Goal: Task Accomplishment & Management: Manage account settings

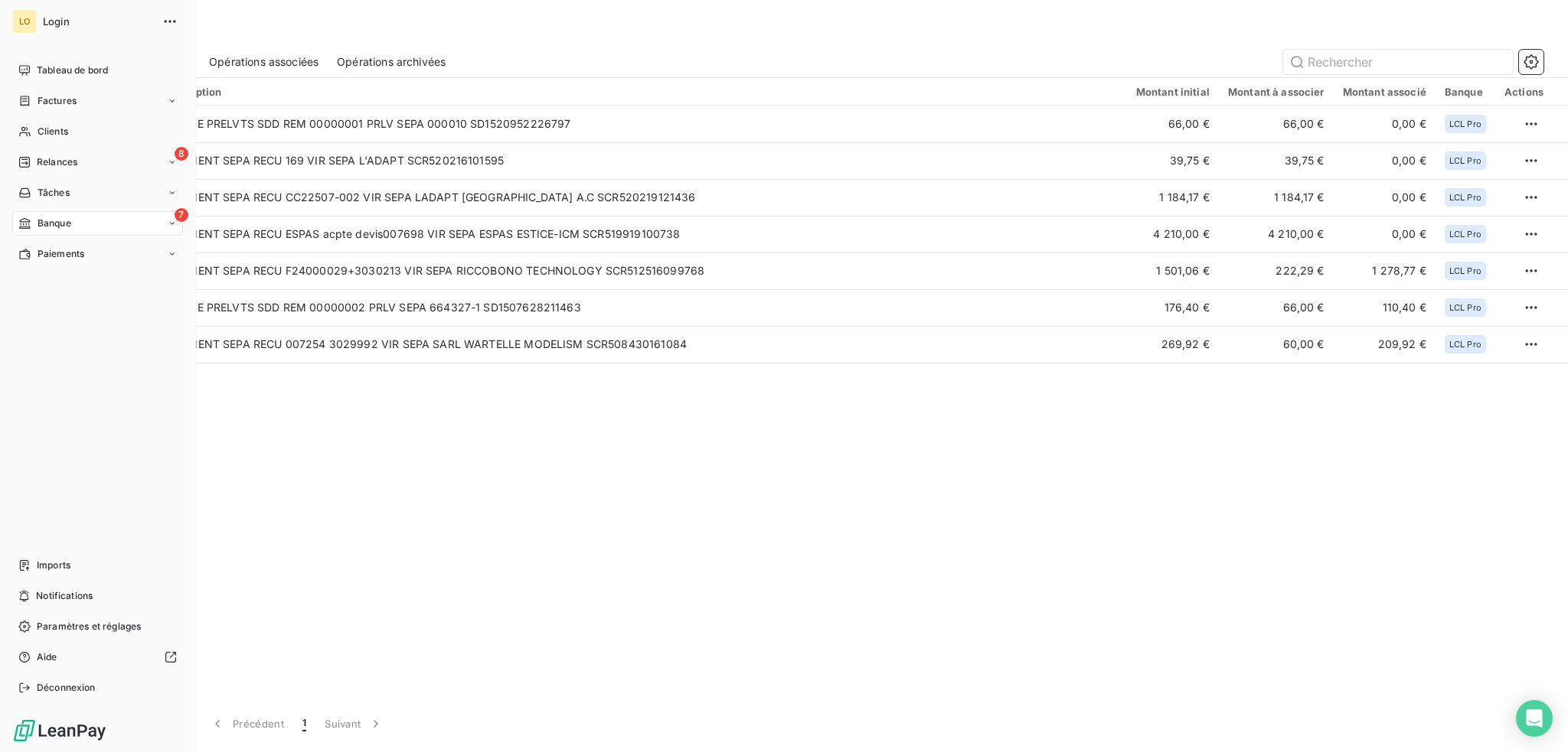
click at [46, 226] on span "Banque" at bounding box center [54, 223] width 34 height 14
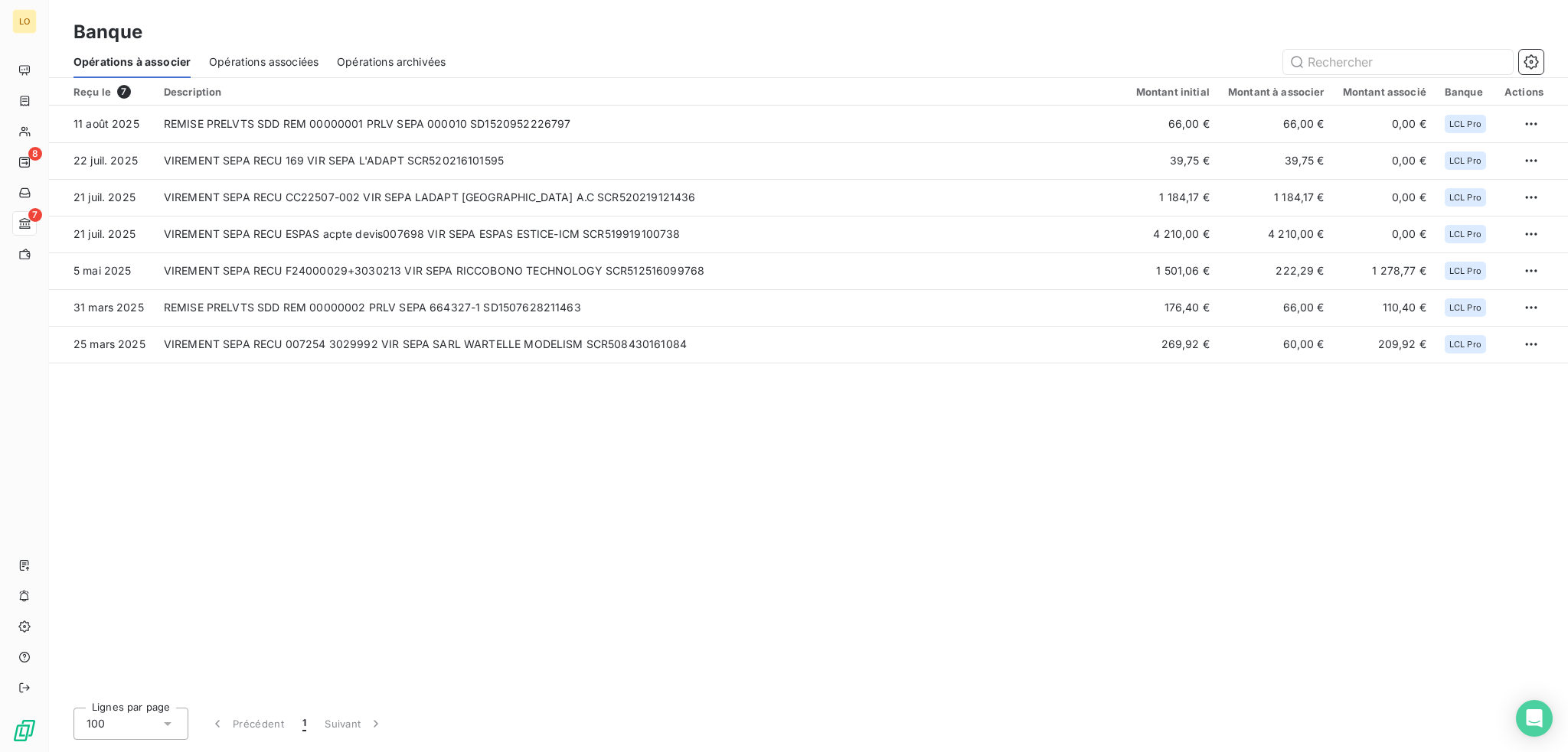
click at [308, 67] on span "Opérations associées" at bounding box center [263, 62] width 109 height 15
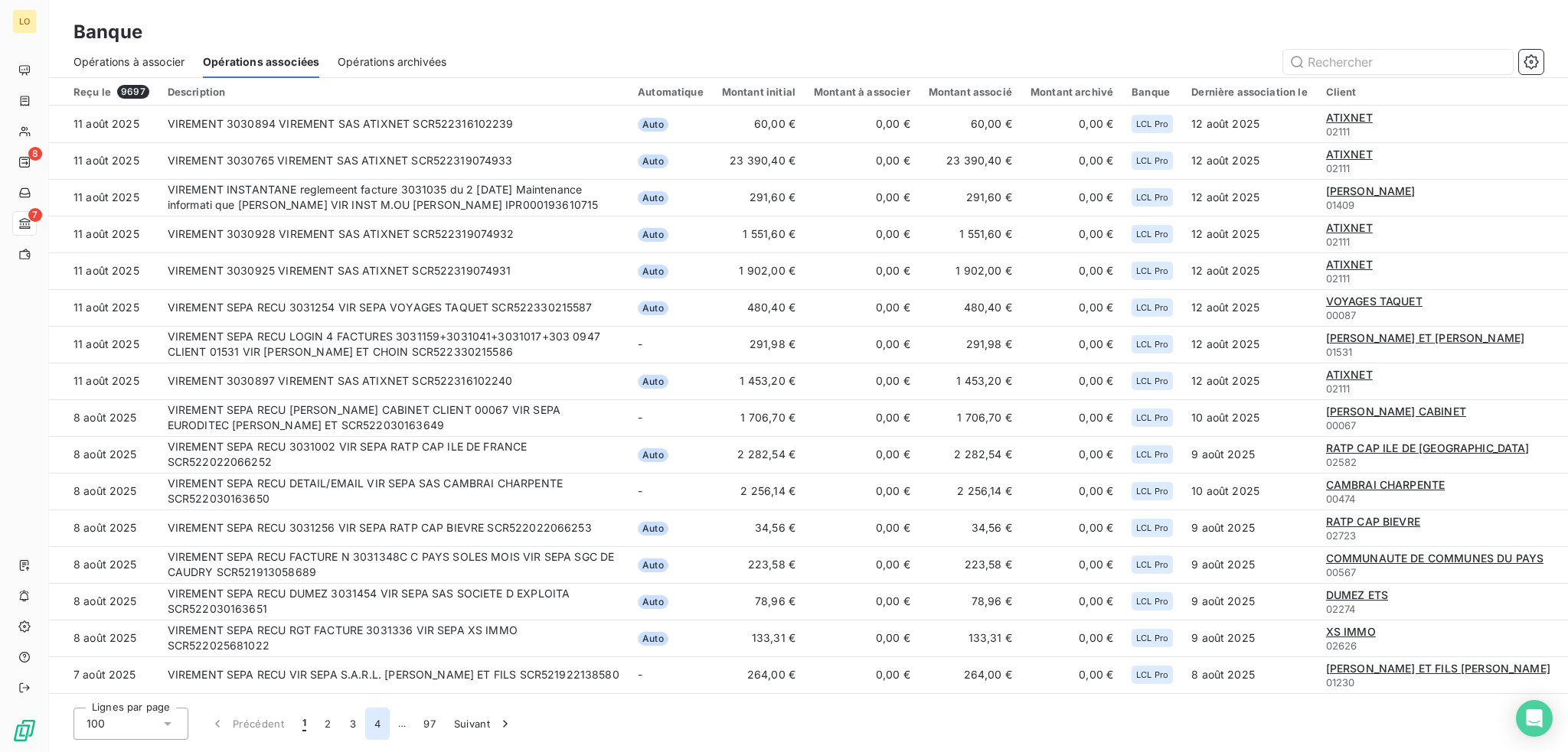
click at [374, 725] on button "4" at bounding box center [377, 723] width 25 height 32
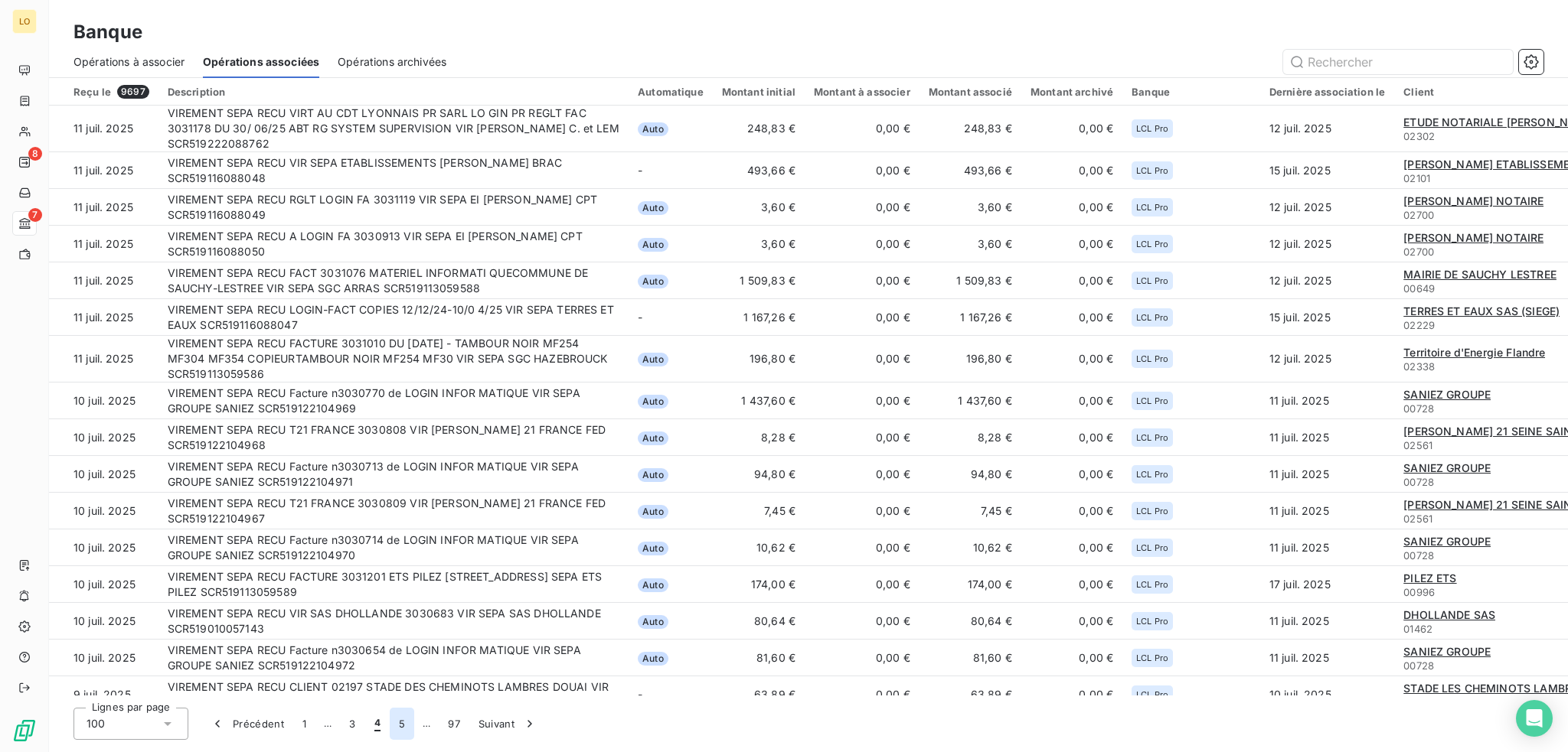
click at [402, 725] on button "5" at bounding box center [402, 723] width 25 height 32
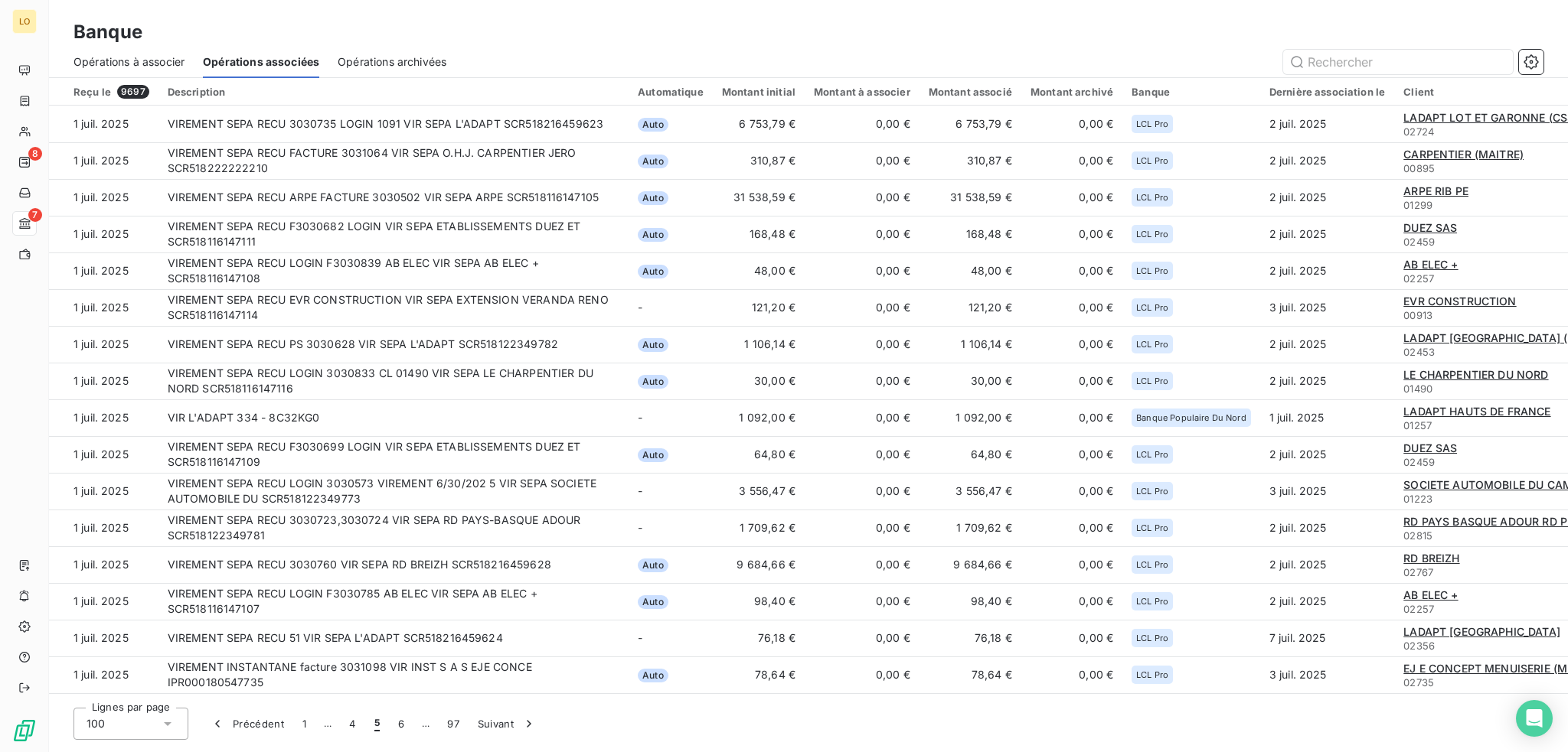
click at [402, 724] on button "6" at bounding box center [401, 723] width 25 height 32
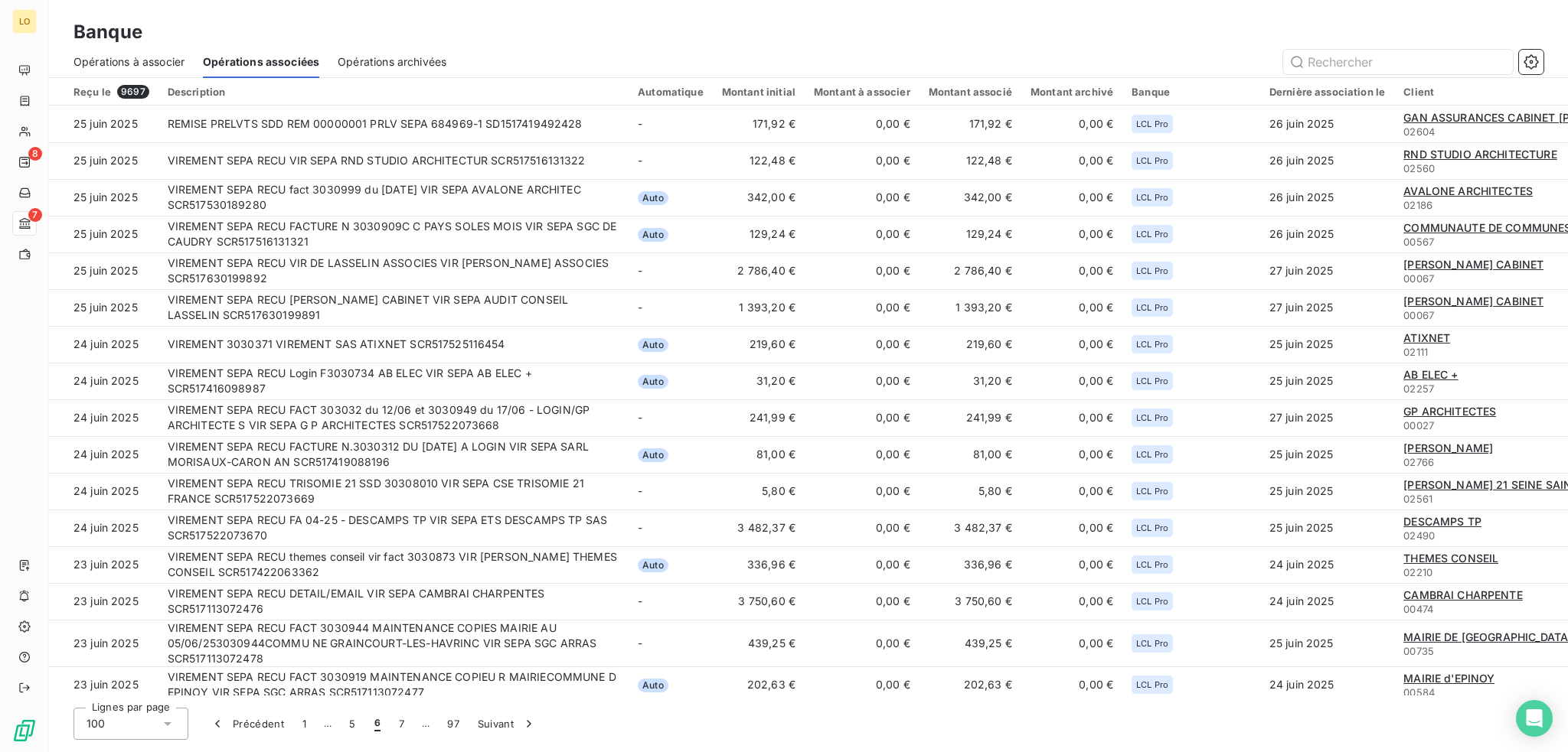
click at [402, 724] on button "7" at bounding box center [402, 723] width 24 height 32
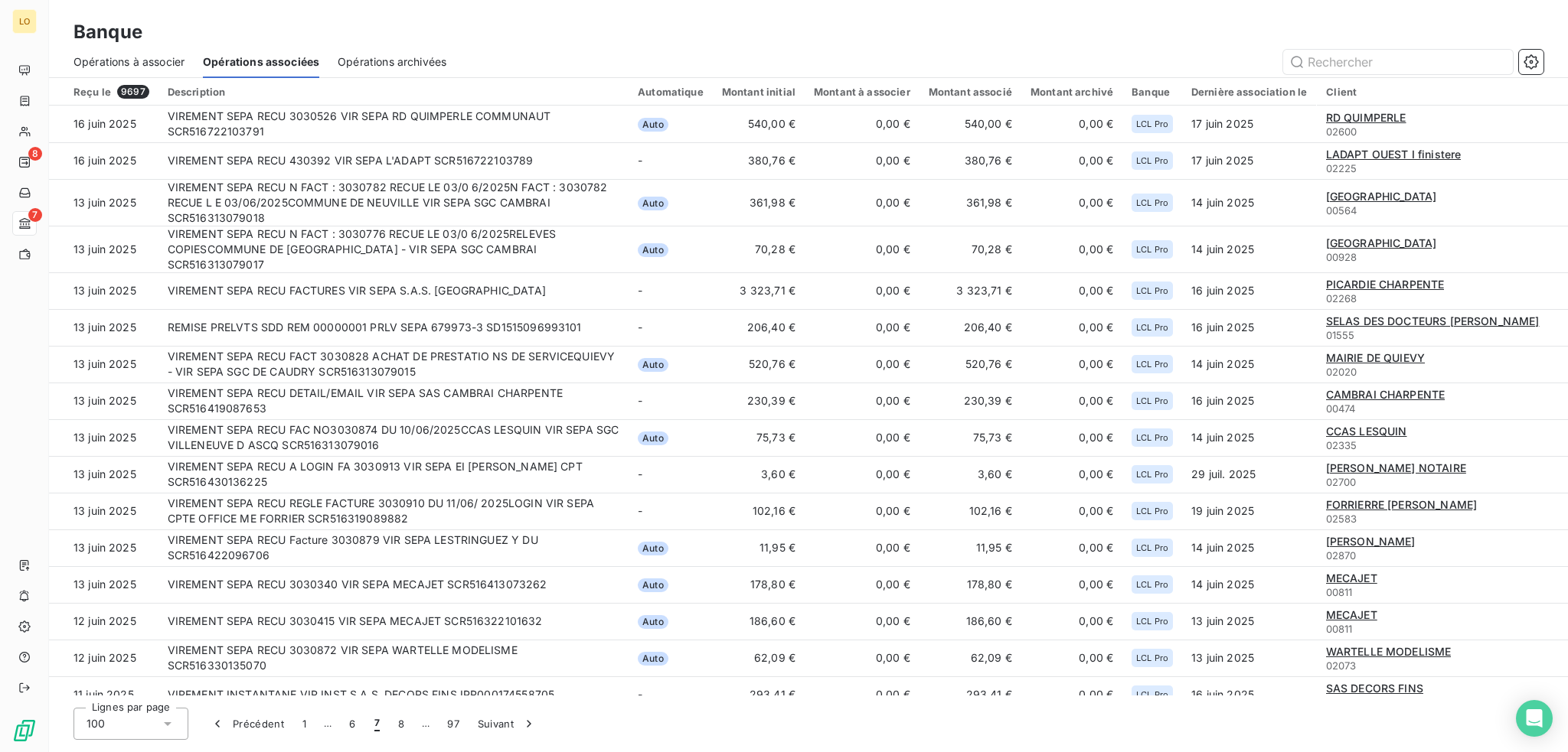
click at [402, 724] on button "8" at bounding box center [401, 723] width 25 height 32
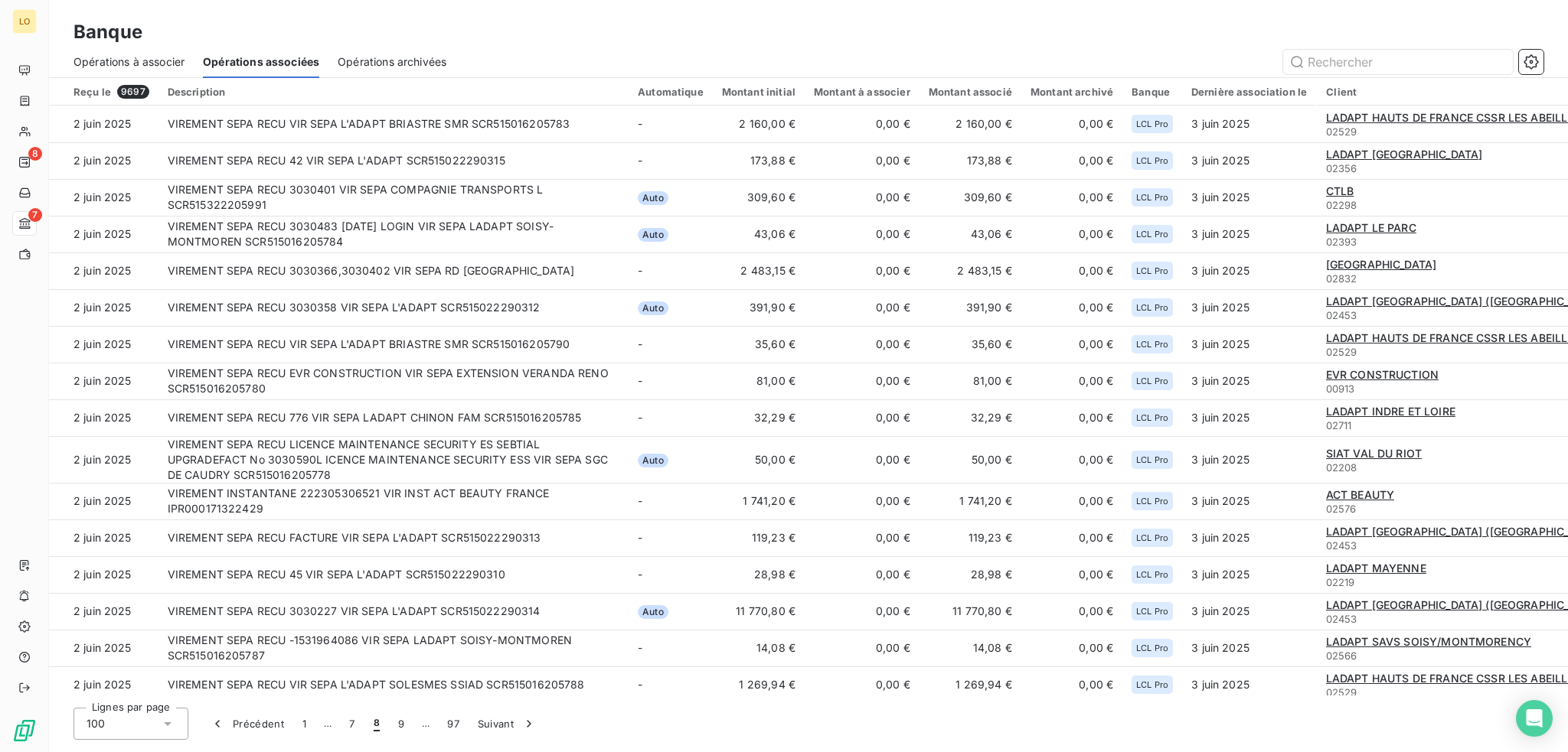
click at [402, 724] on button "9" at bounding box center [401, 723] width 25 height 32
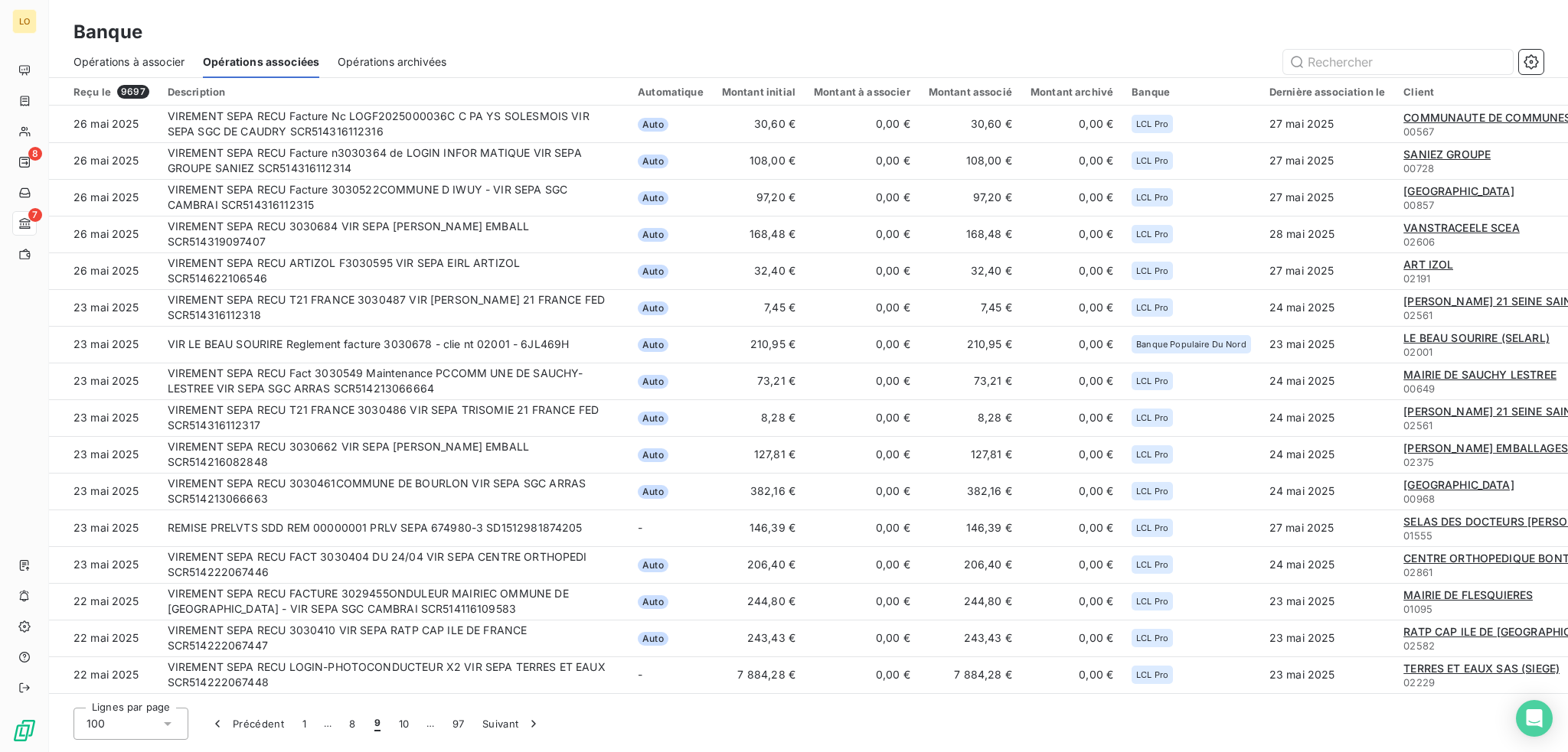
click at [402, 724] on button "10" at bounding box center [404, 723] width 29 height 32
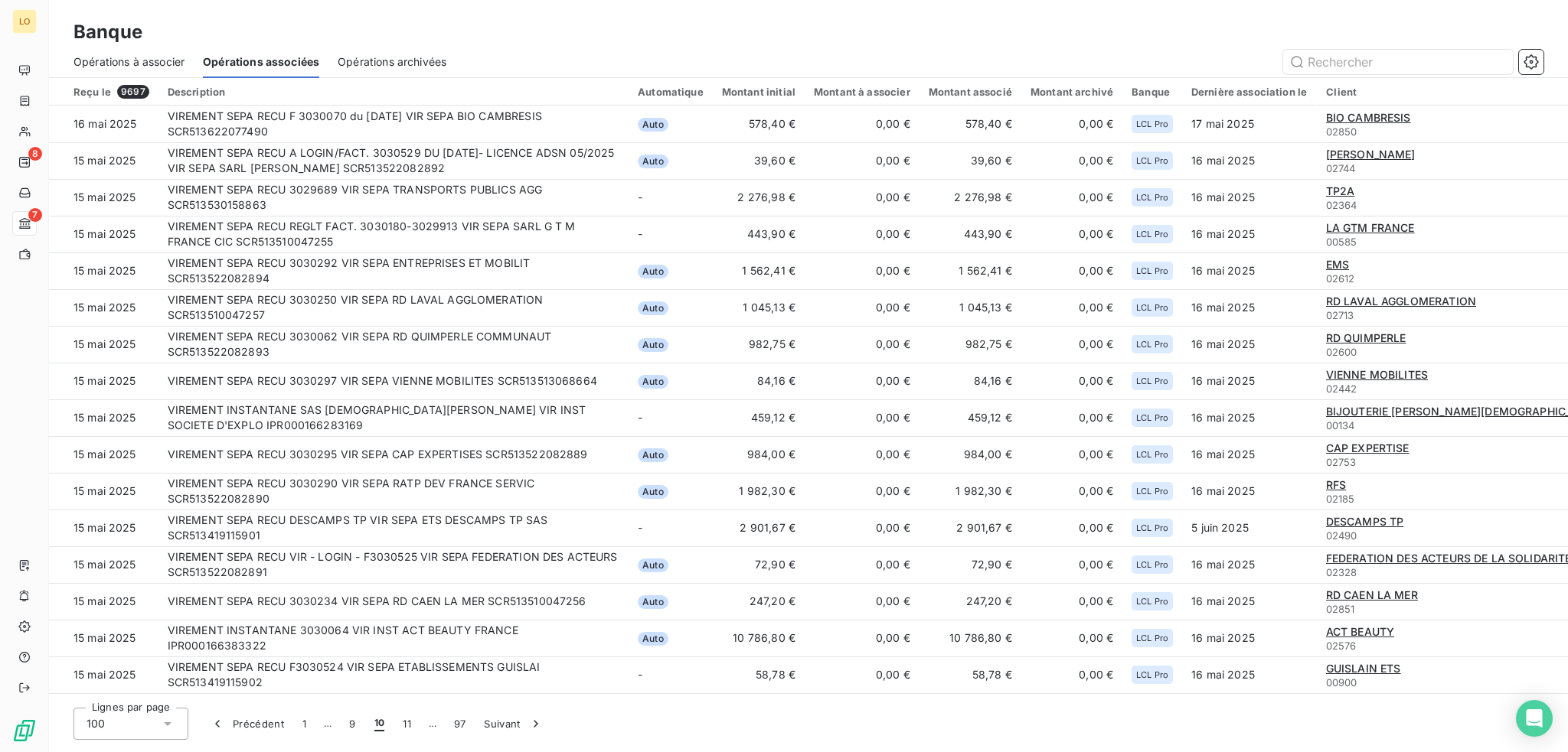
click at [402, 724] on button "11" at bounding box center [406, 723] width 26 height 32
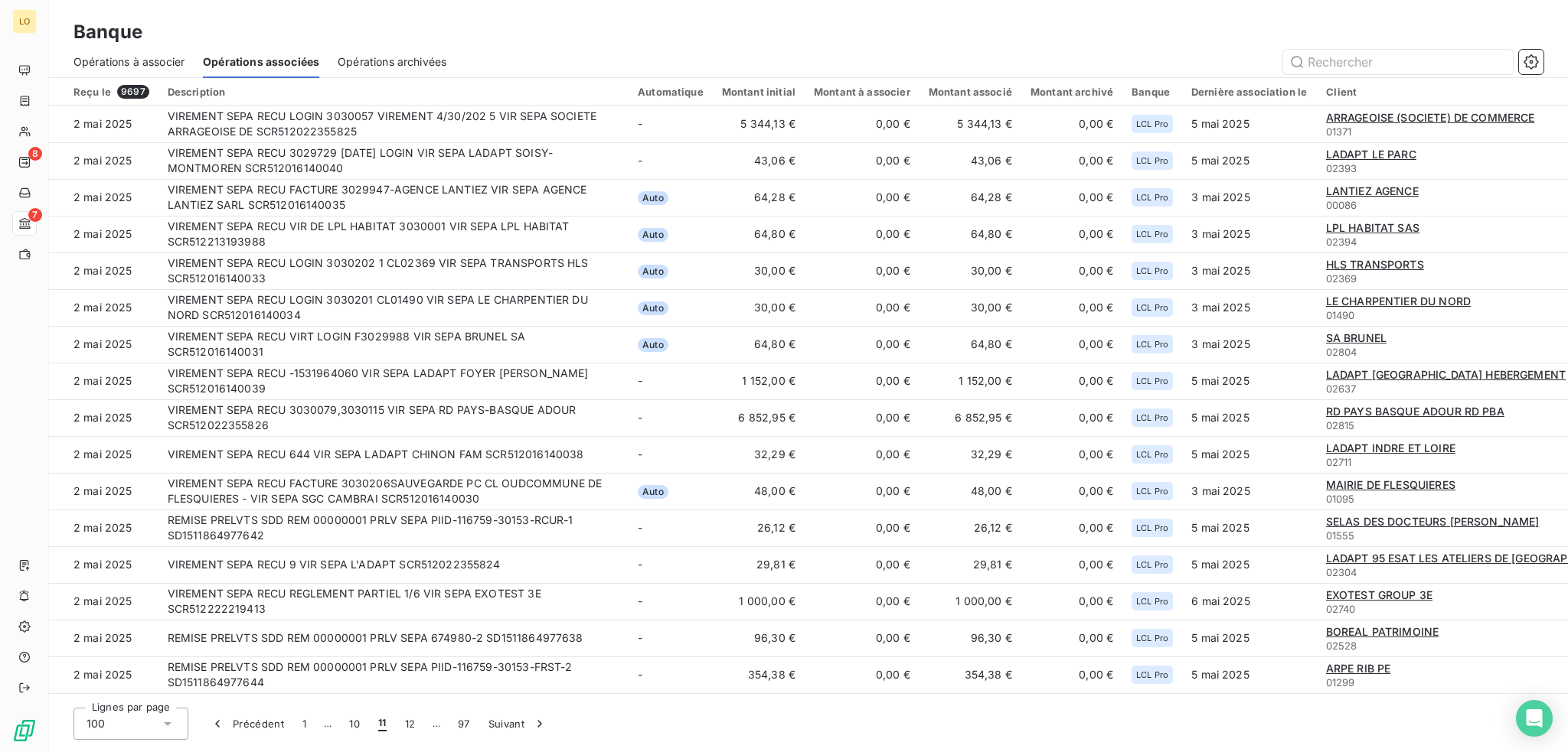
click at [402, 724] on button "12" at bounding box center [411, 723] width 29 height 32
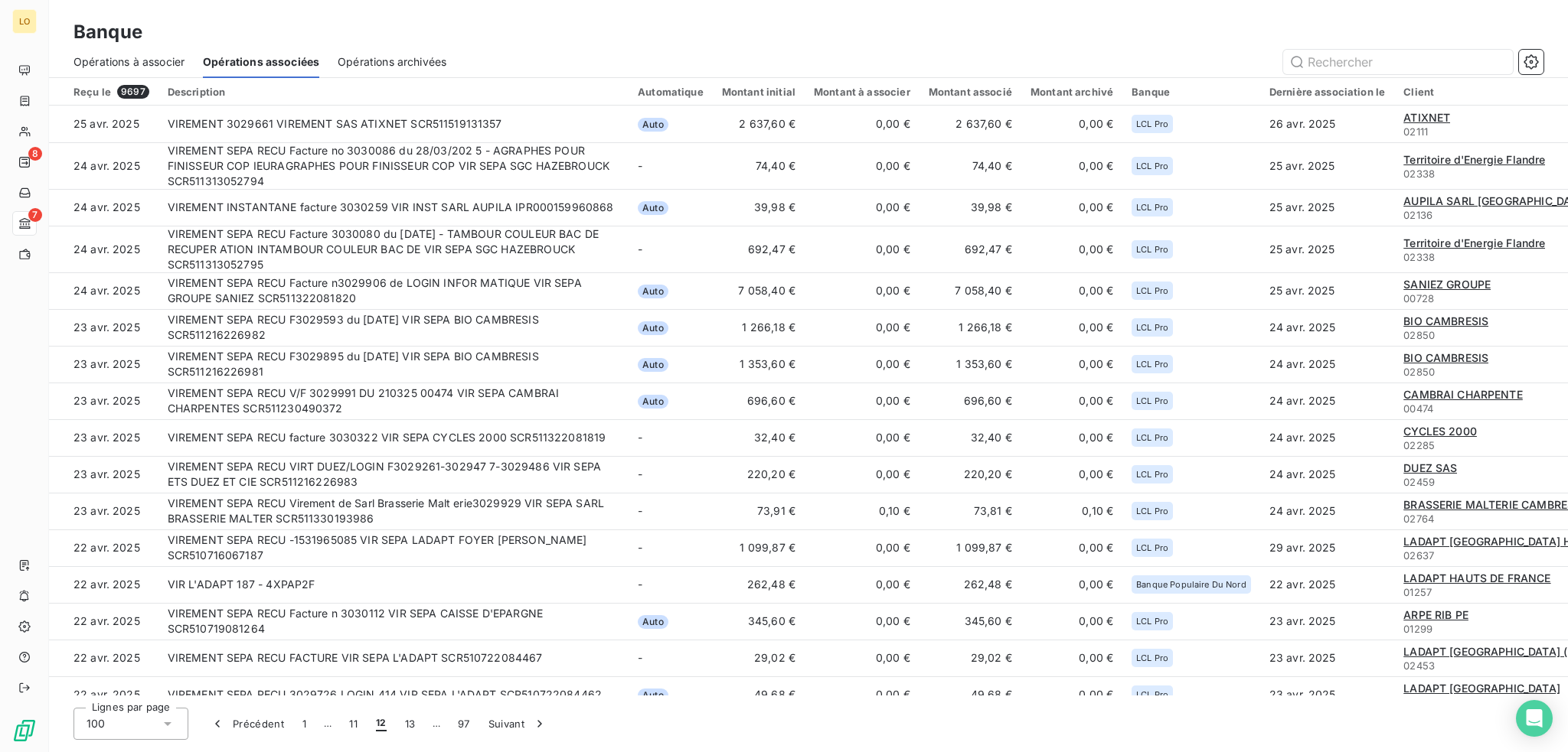
click at [402, 724] on button "13" at bounding box center [411, 723] width 29 height 32
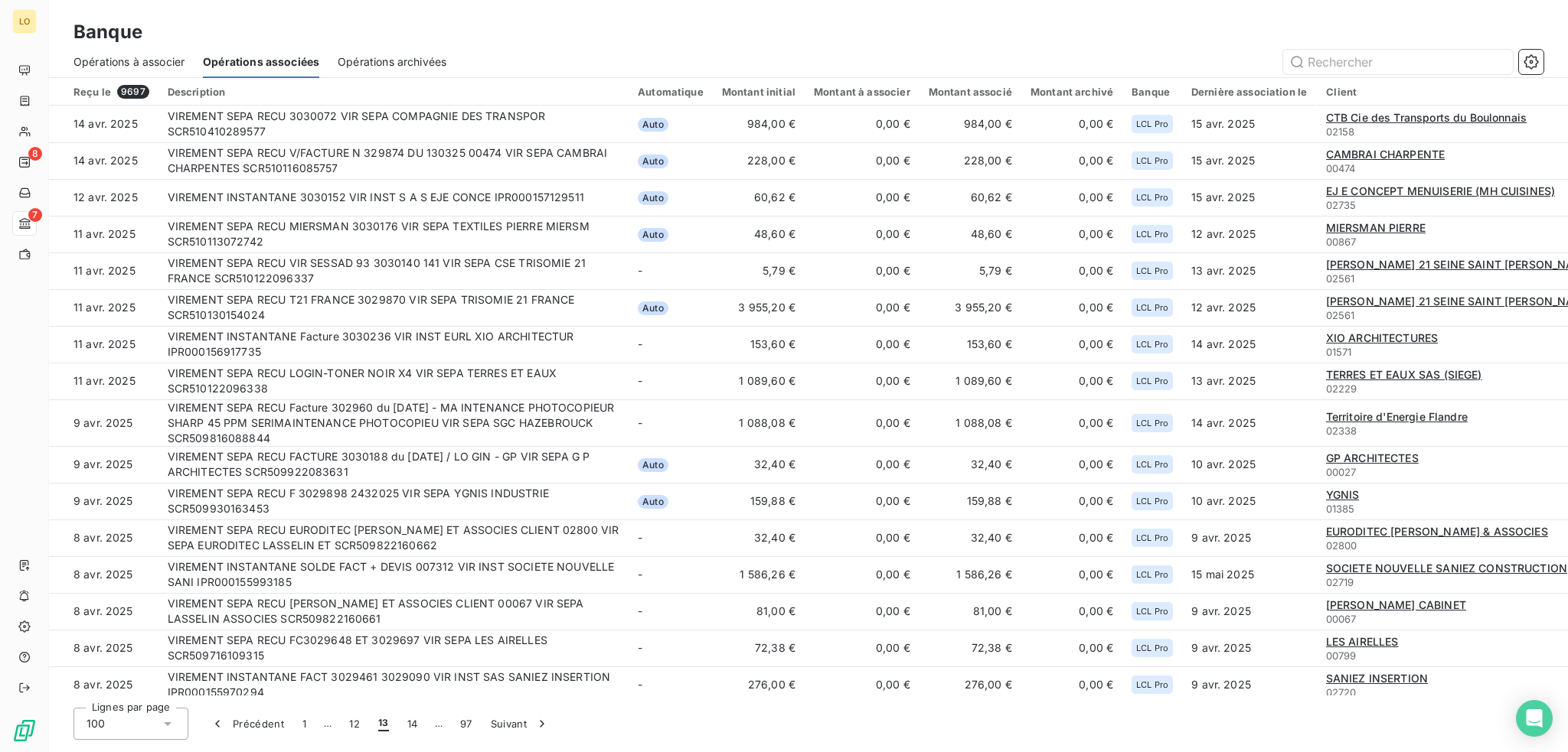
click at [402, 724] on button "14" at bounding box center [412, 723] width 29 height 32
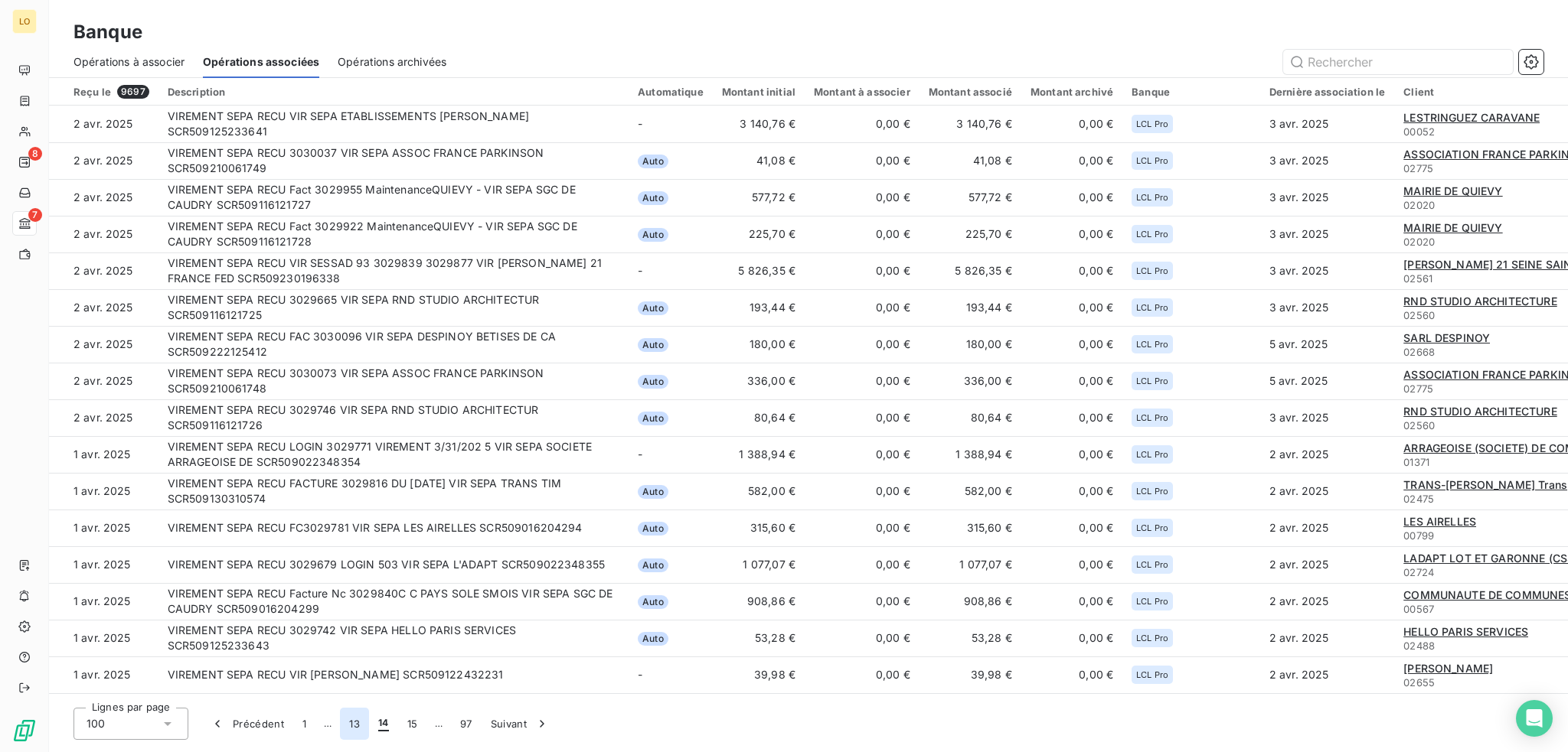
click at [352, 728] on button "13" at bounding box center [354, 723] width 29 height 32
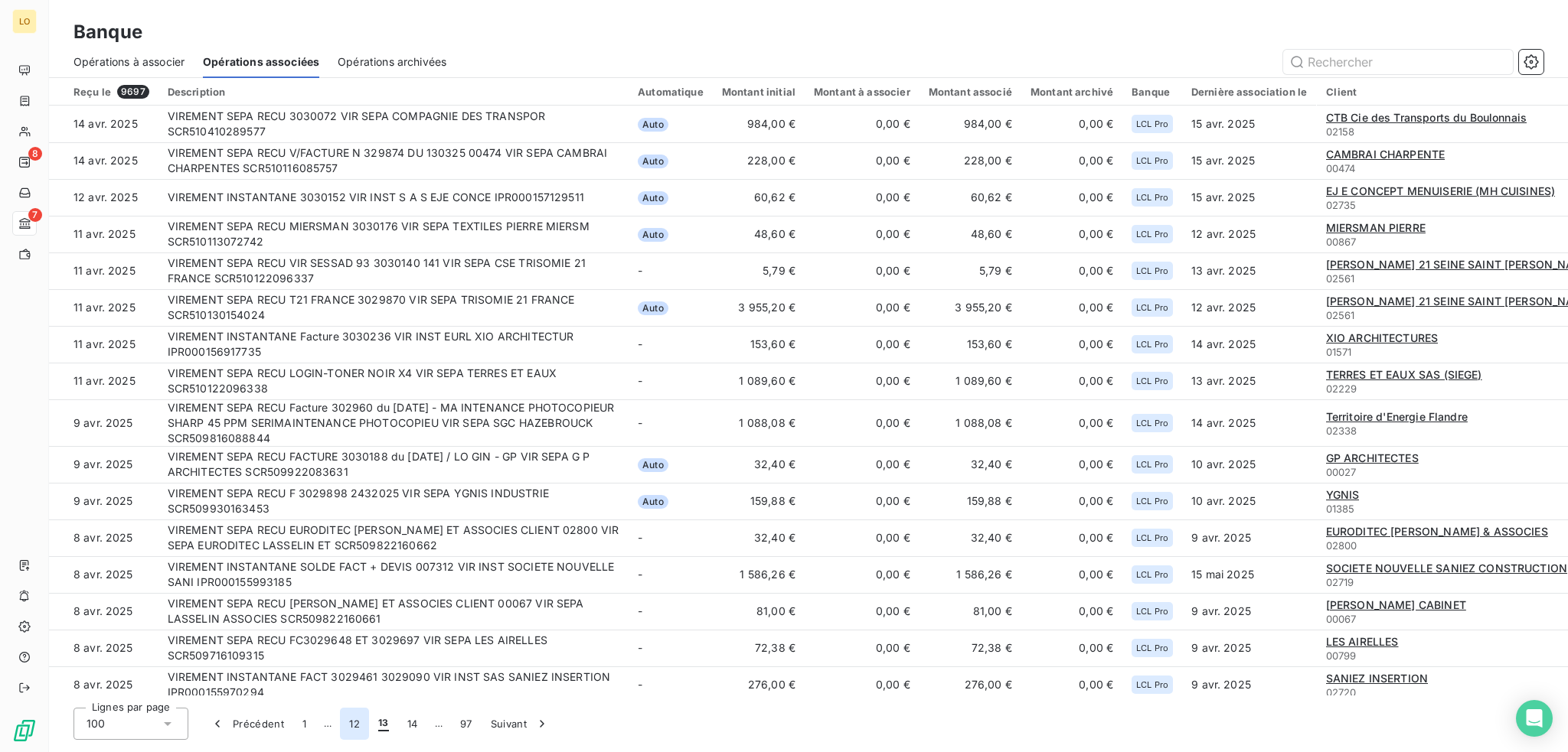
click at [352, 728] on button "12" at bounding box center [354, 723] width 29 height 32
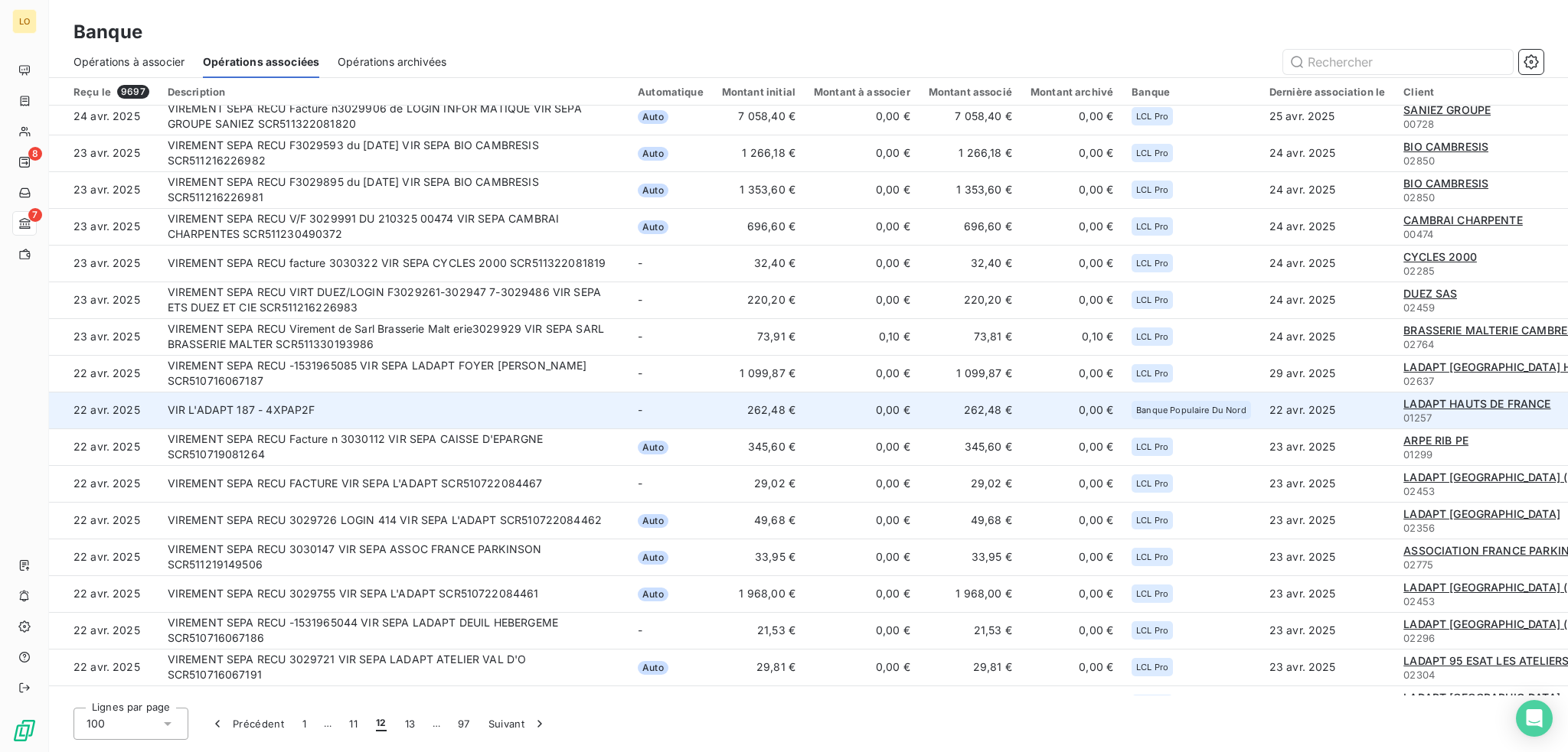
scroll to position [382, 0]
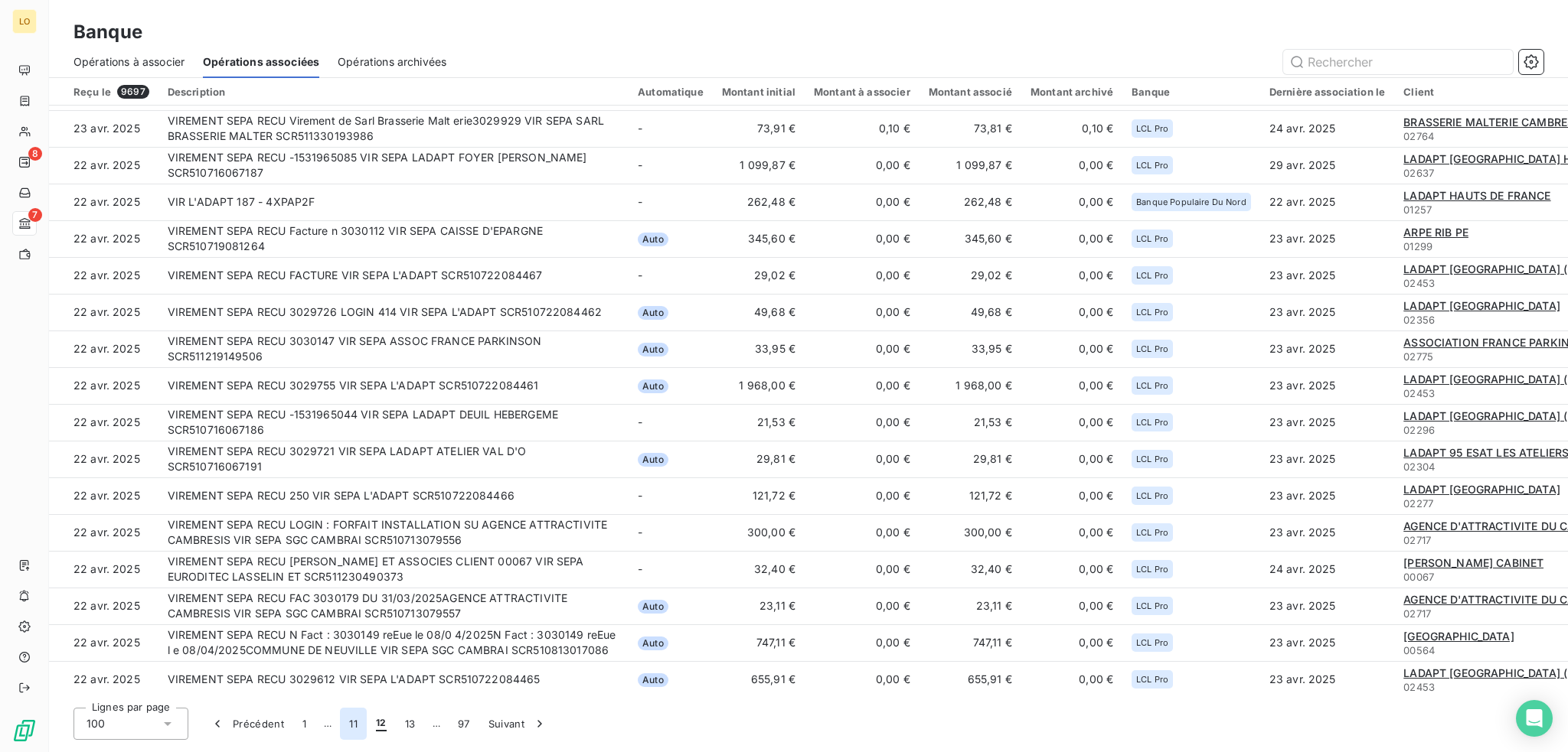
click at [348, 722] on button "11" at bounding box center [352, 723] width 26 height 32
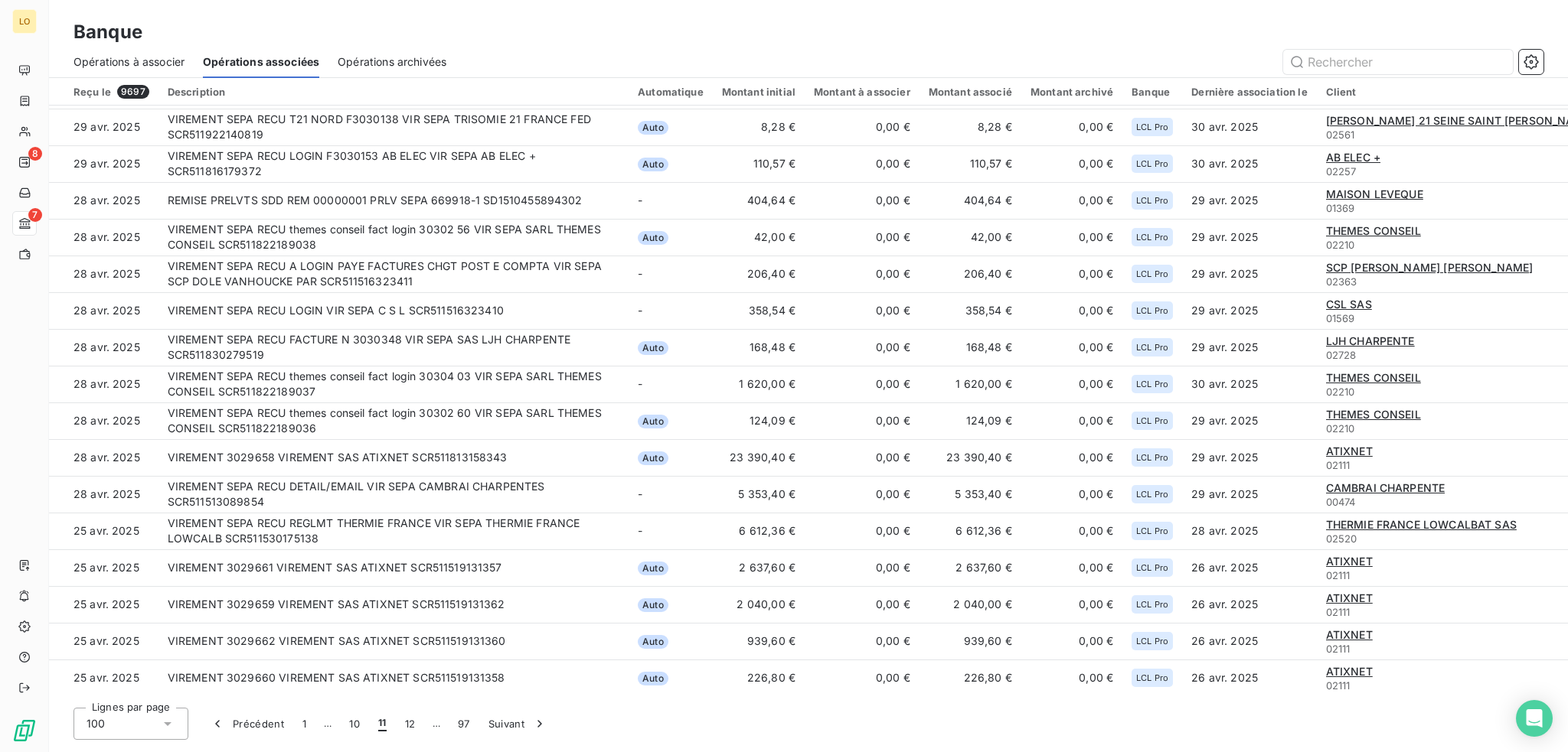
scroll to position [2254, 0]
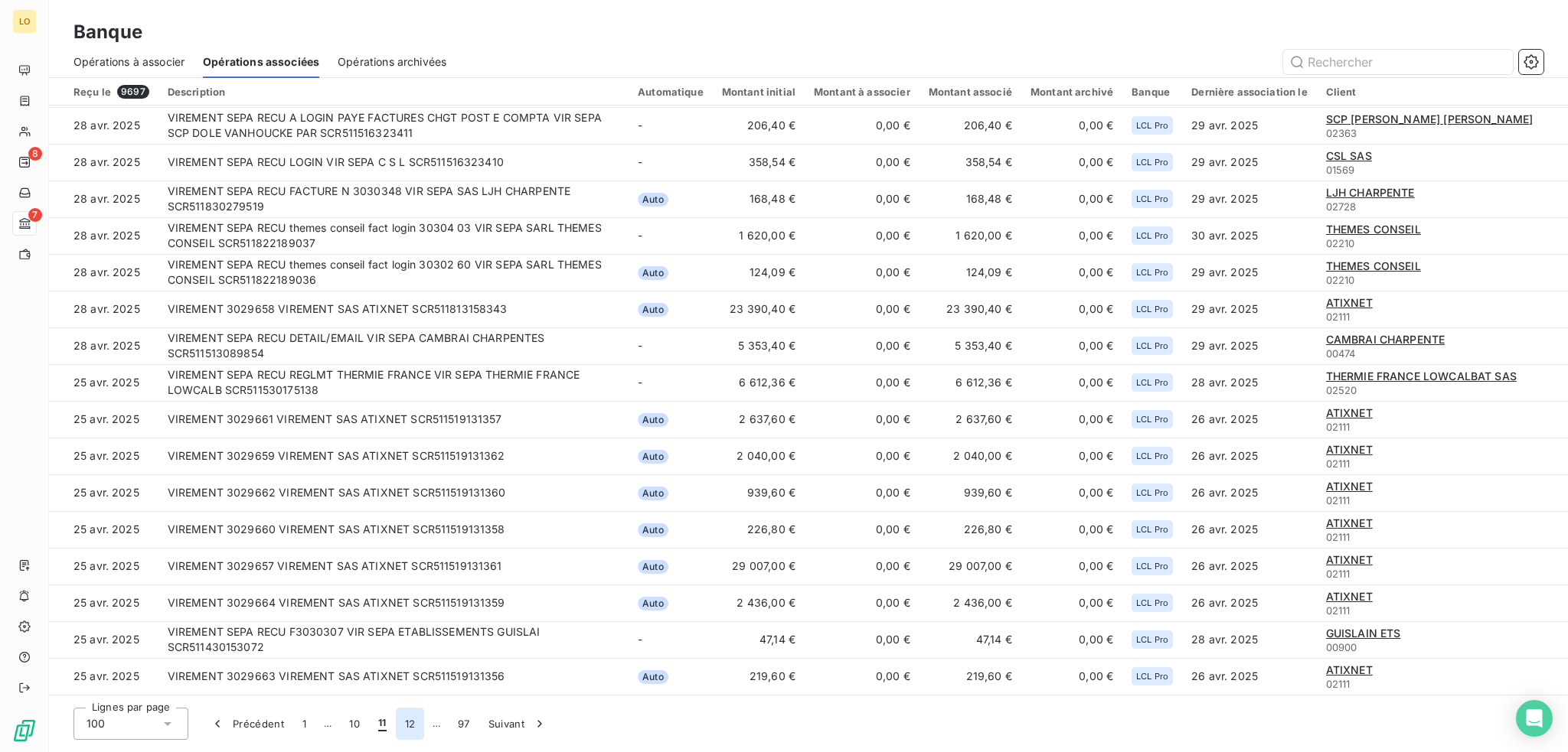
click at [408, 718] on button "12" at bounding box center [411, 723] width 29 height 32
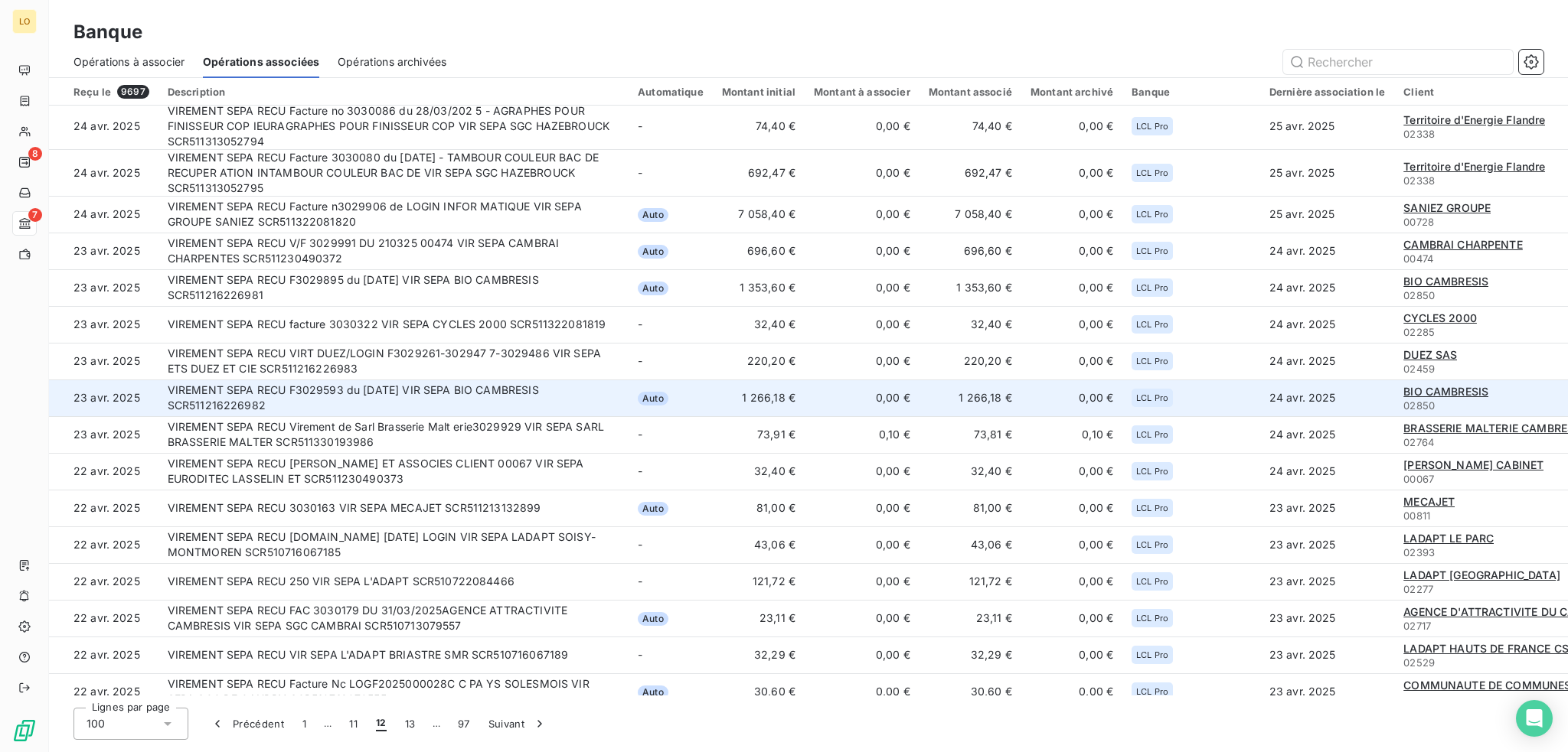
scroll to position [0, 0]
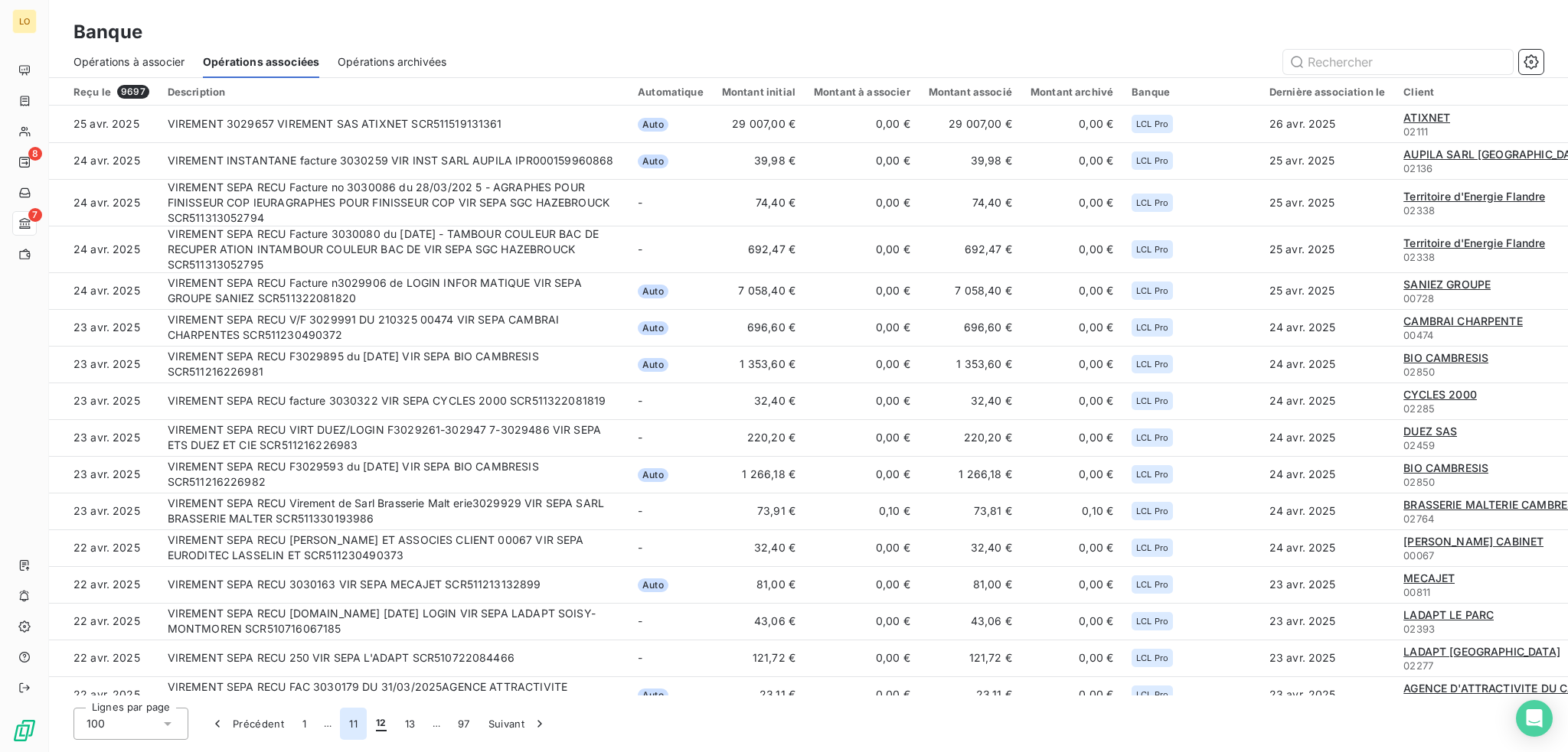
click at [358, 722] on button "11" at bounding box center [352, 723] width 26 height 32
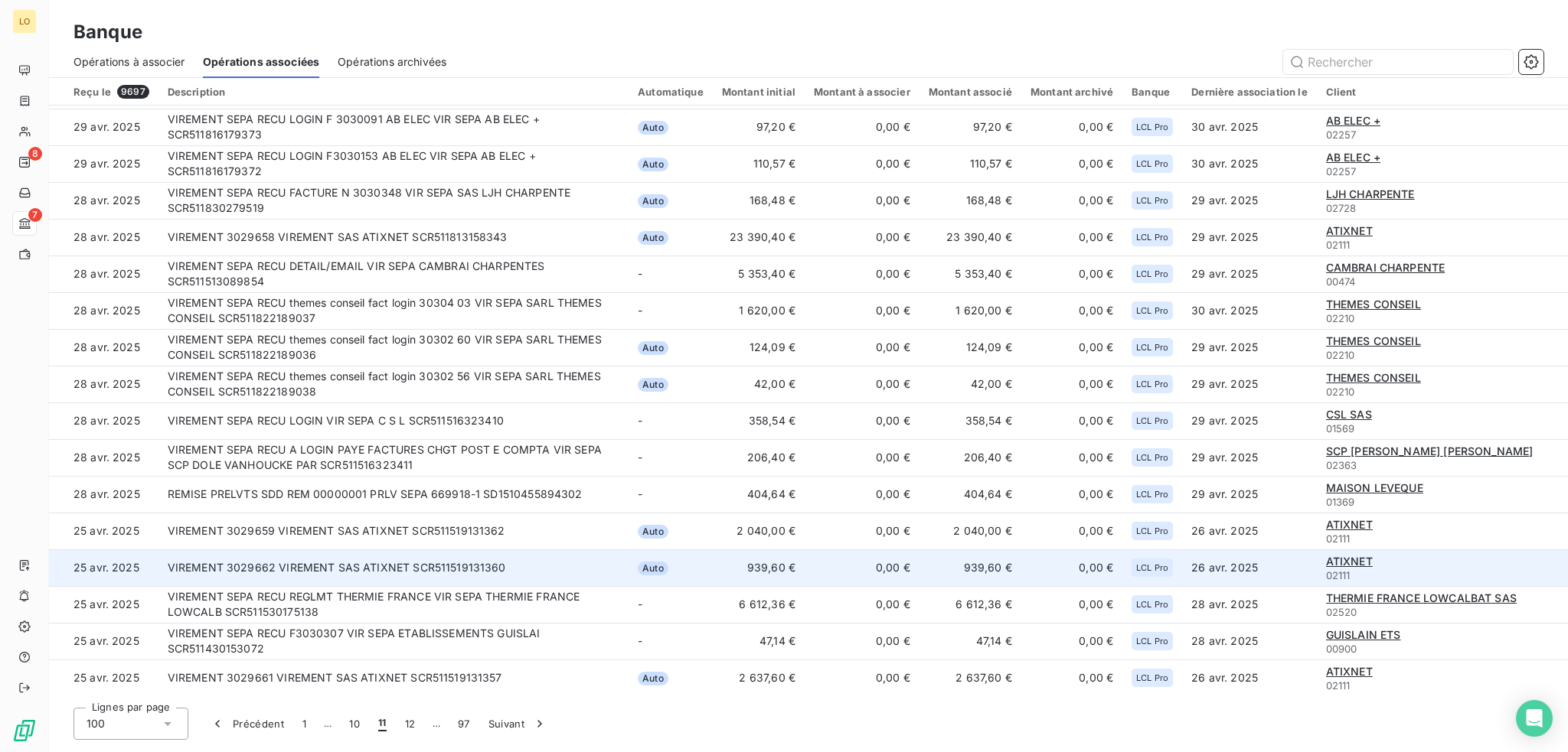
scroll to position [1987, 0]
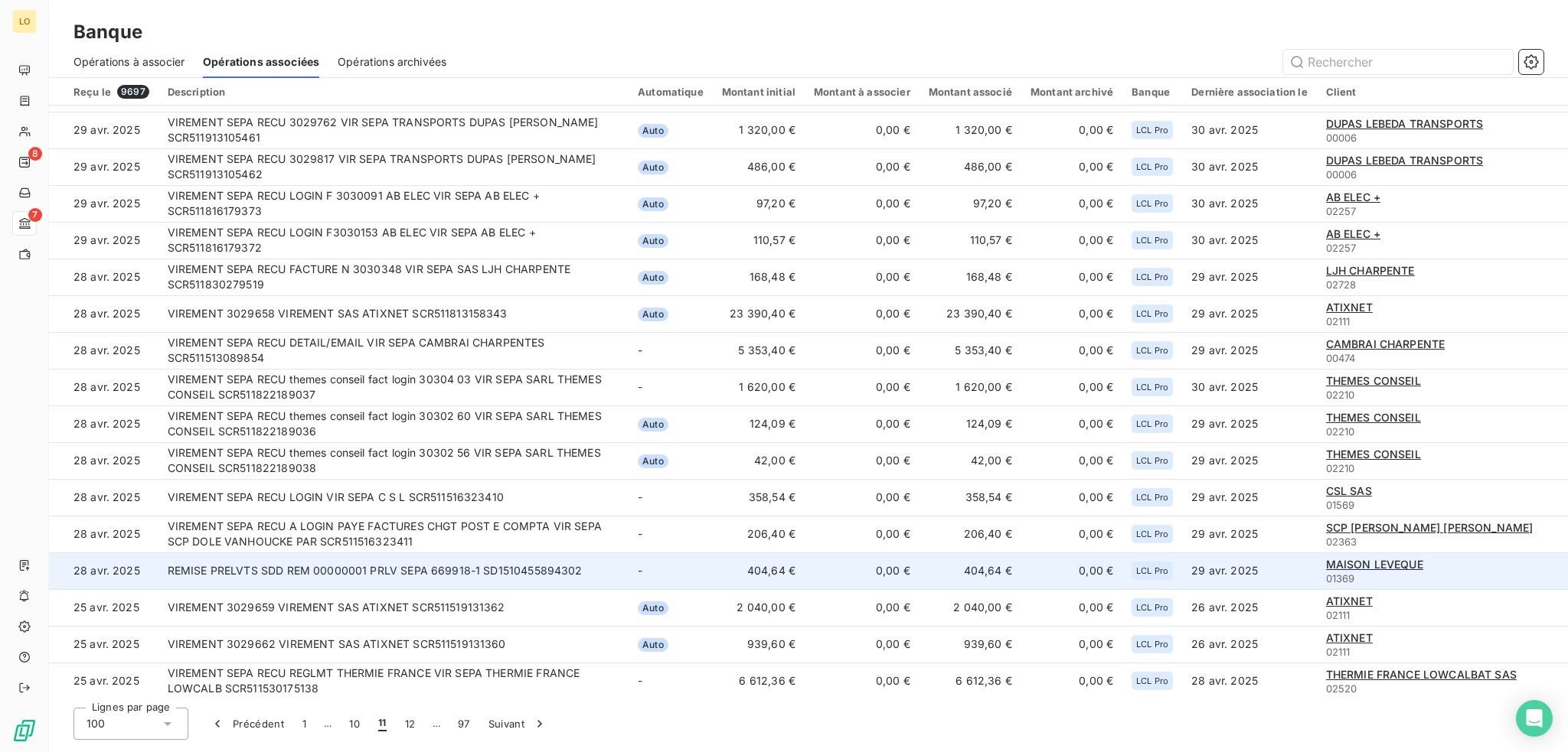
click at [1389, 565] on span "MAISON LEVEQUE" at bounding box center [1374, 564] width 97 height 13
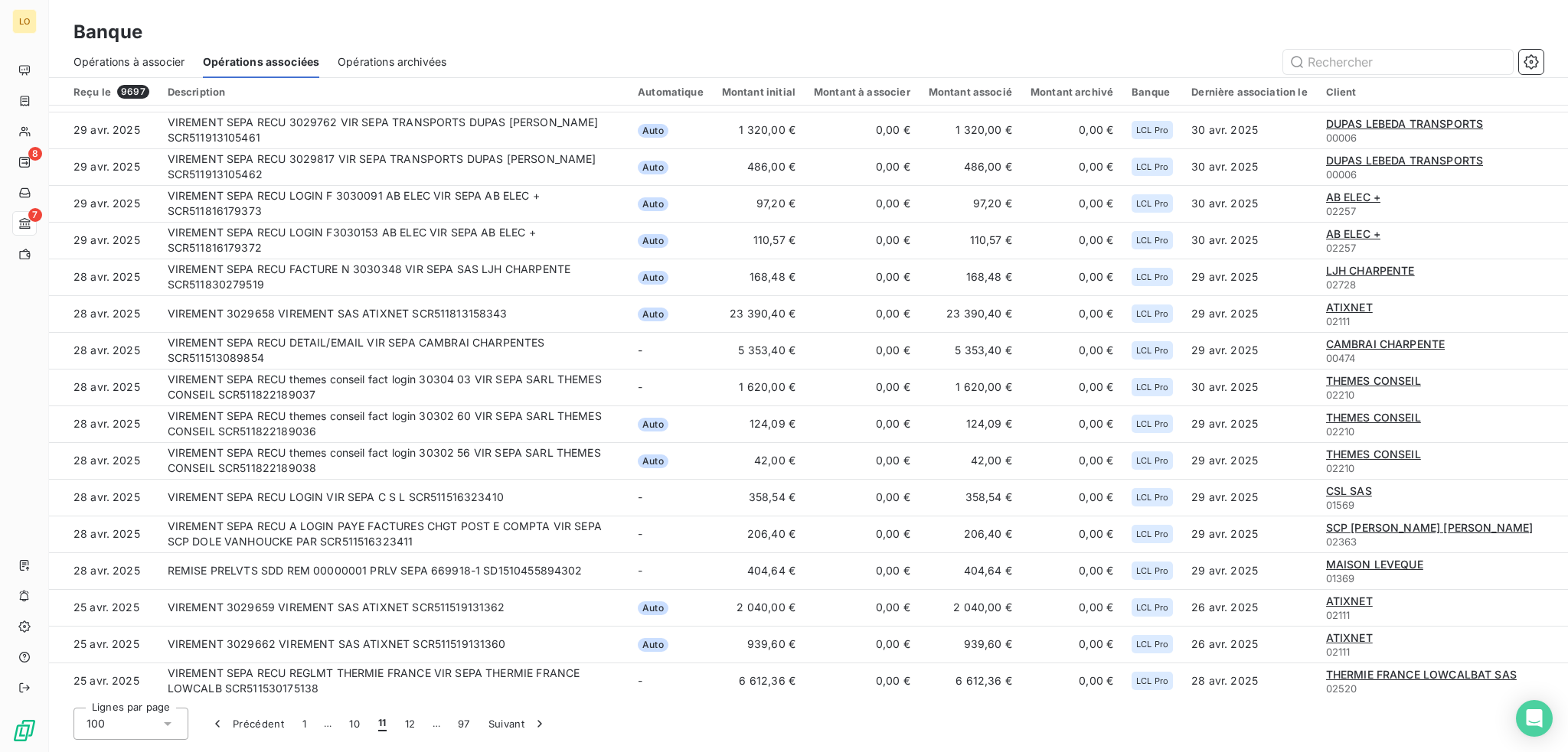
scroll to position [1757, 0]
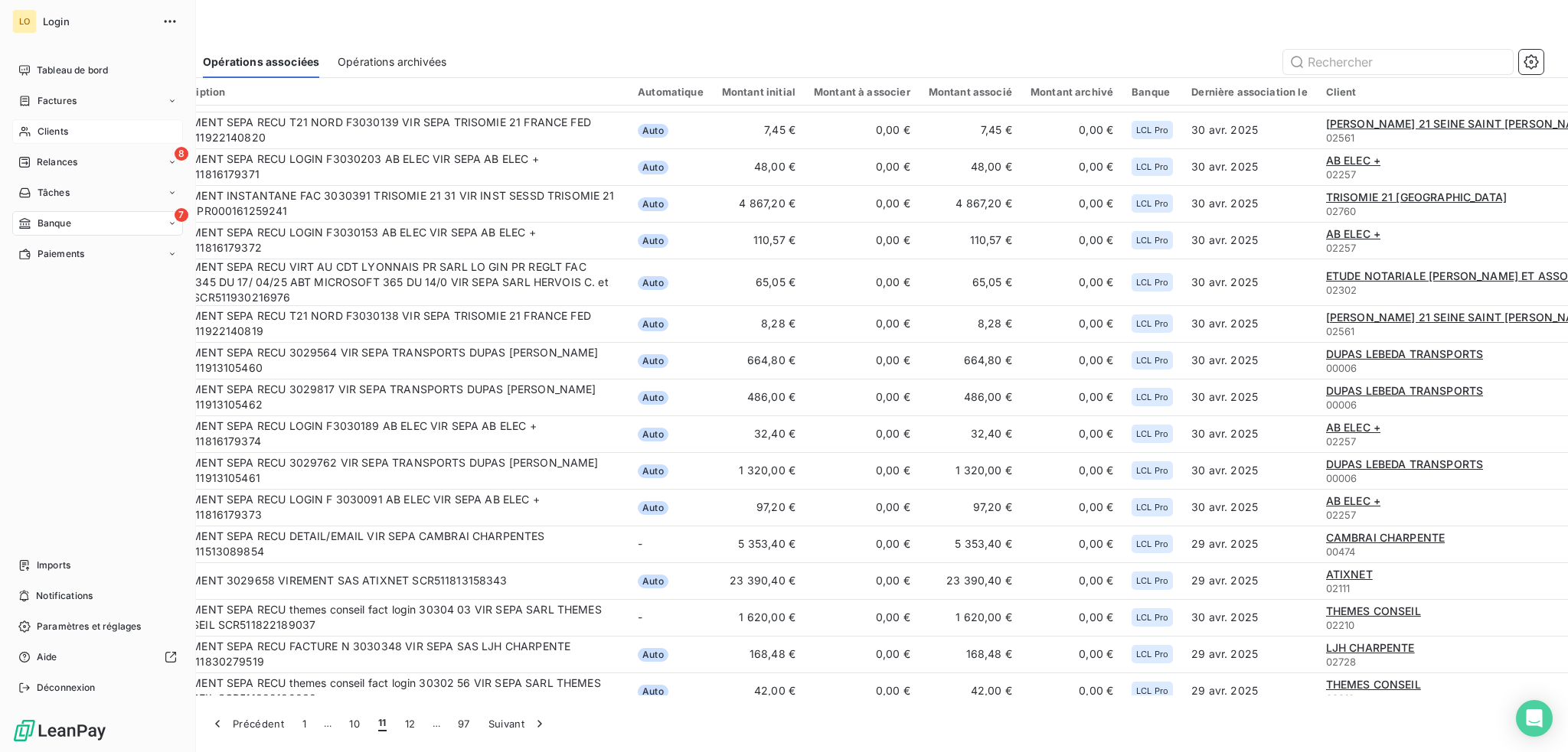
click at [55, 130] on span "Clients" at bounding box center [53, 131] width 31 height 14
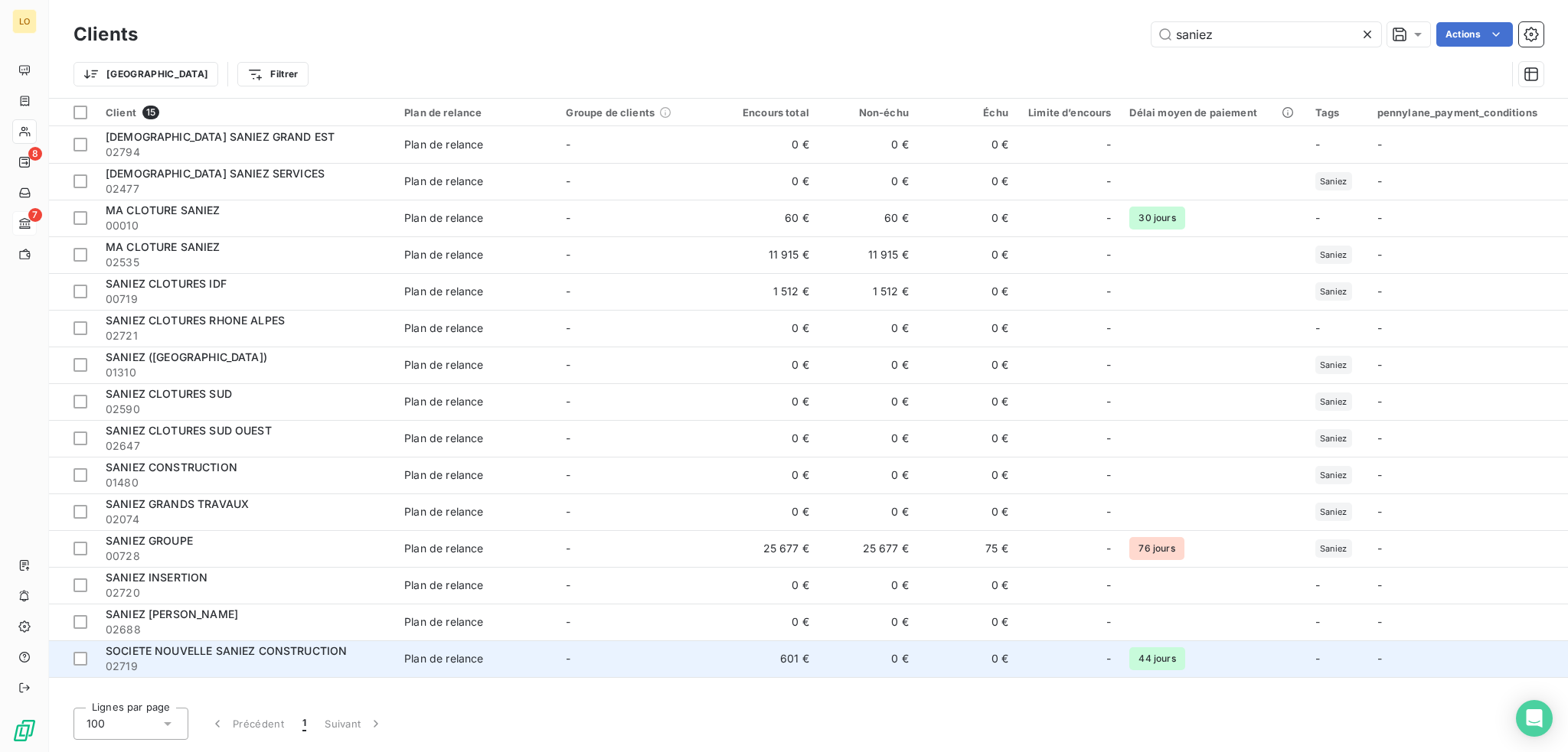
type input "saniez"
click at [186, 648] on span "SOCIETE NOUVELLE SANIEZ CONSTRUCTION" at bounding box center [225, 650] width 241 height 13
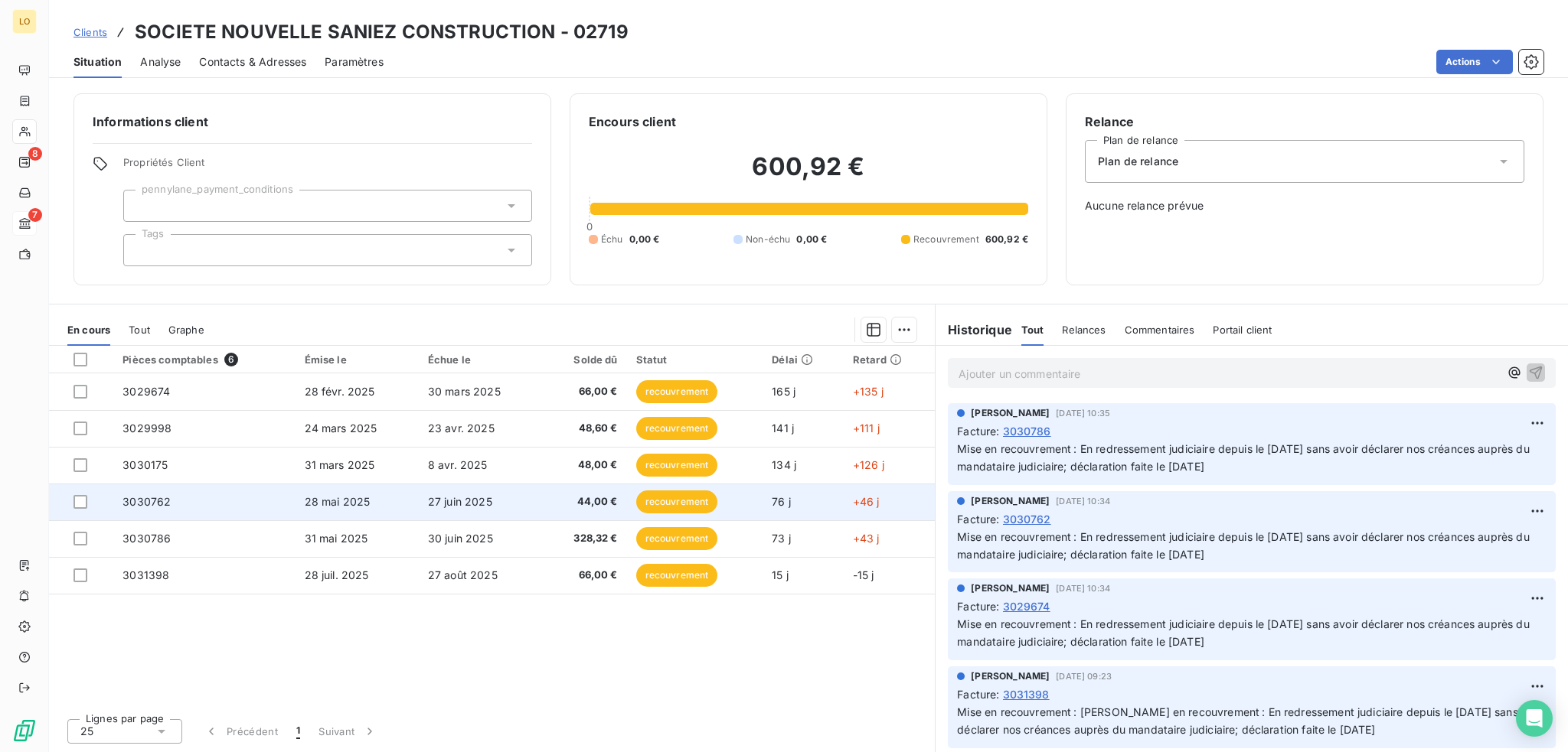
click at [658, 499] on span "recouvrement" at bounding box center [677, 501] width 82 height 23
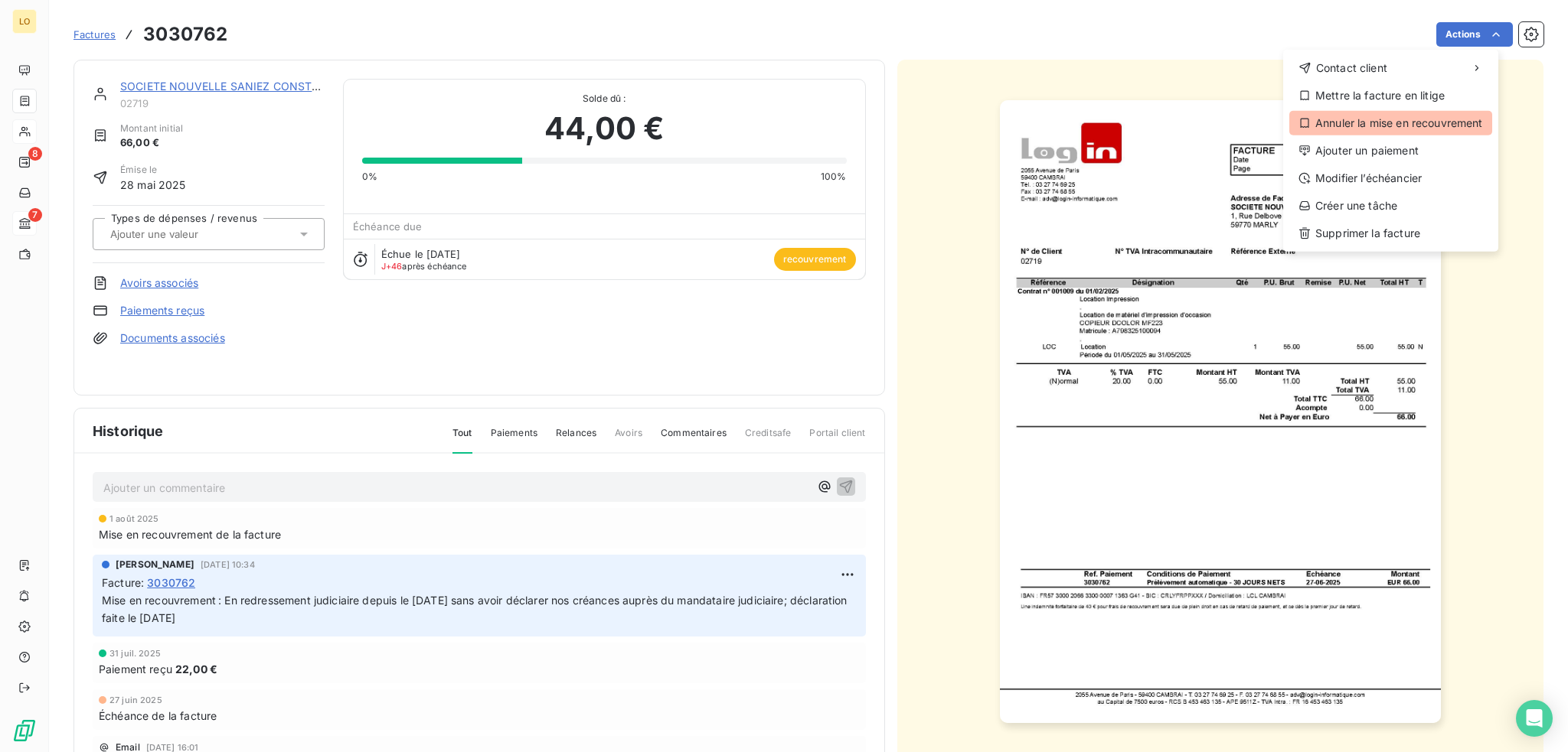
click at [1438, 115] on div "Annuler la mise en recouvrement" at bounding box center [1390, 123] width 203 height 25
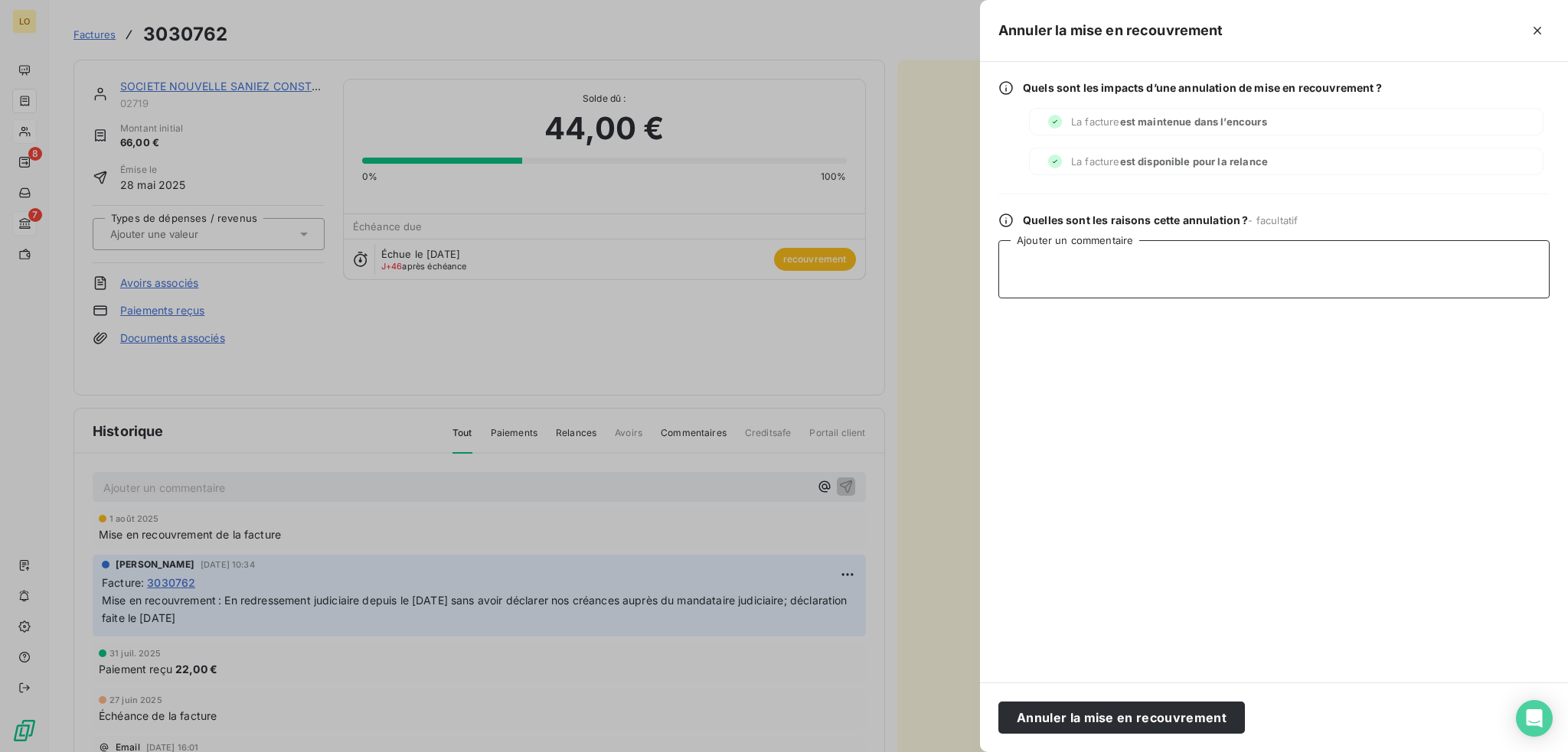
click at [1149, 269] on textarea "Ajouter un commentaire" at bounding box center [1274, 270] width 551 height 58
drag, startPoint x: 1355, startPoint y: 260, endPoint x: 994, endPoint y: 281, distance: 361.6
click at [994, 281] on div "Quels sont les impacts d’une annulation de mise en recouvrement ? La facture es…" at bounding box center [1274, 371] width 588 height 620
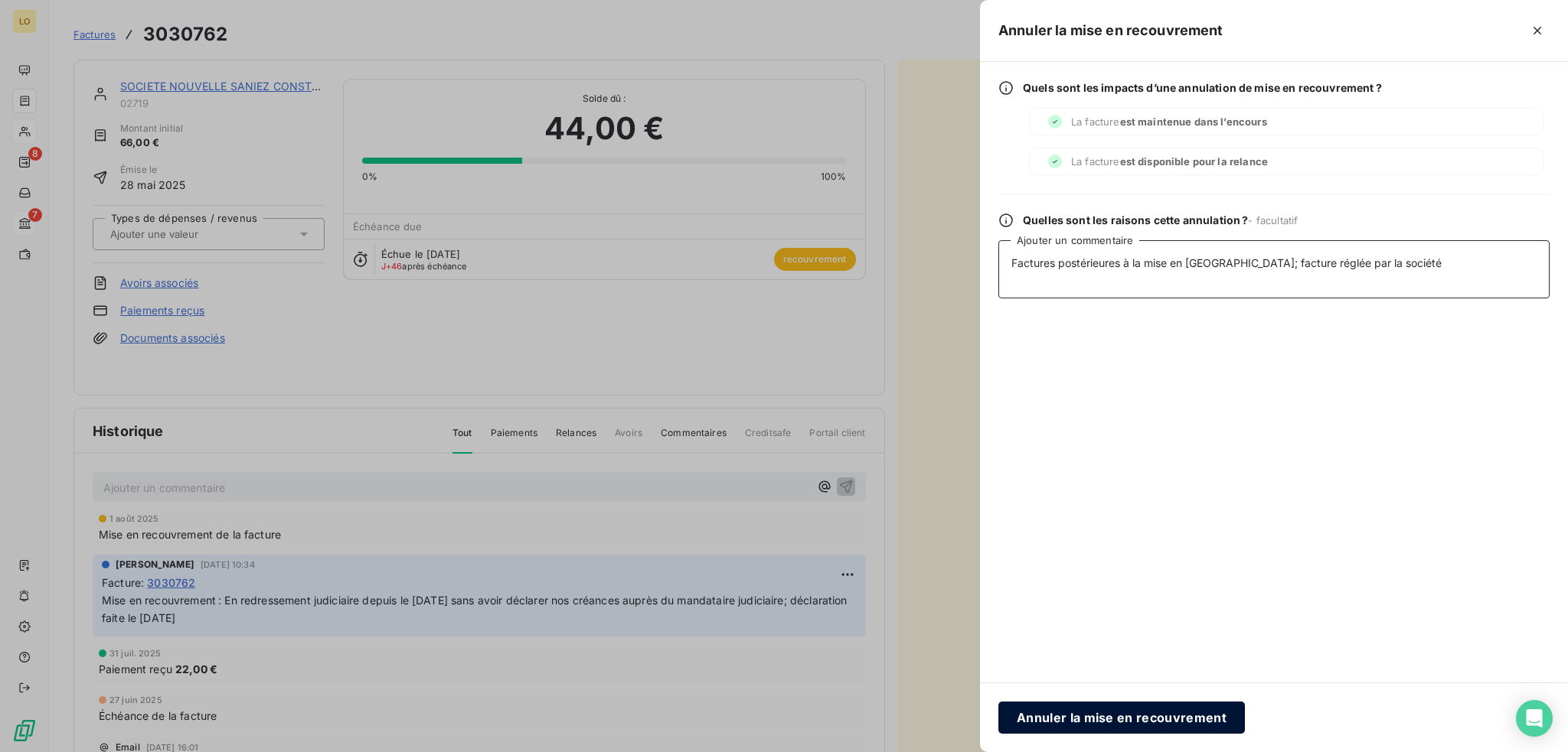
type textarea "Factures postérieures à la mise en [GEOGRAPHIC_DATA]; facture réglée par la soc…"
click at [1119, 716] on button "Annuler la mise en recouvrement" at bounding box center [1121, 717] width 246 height 32
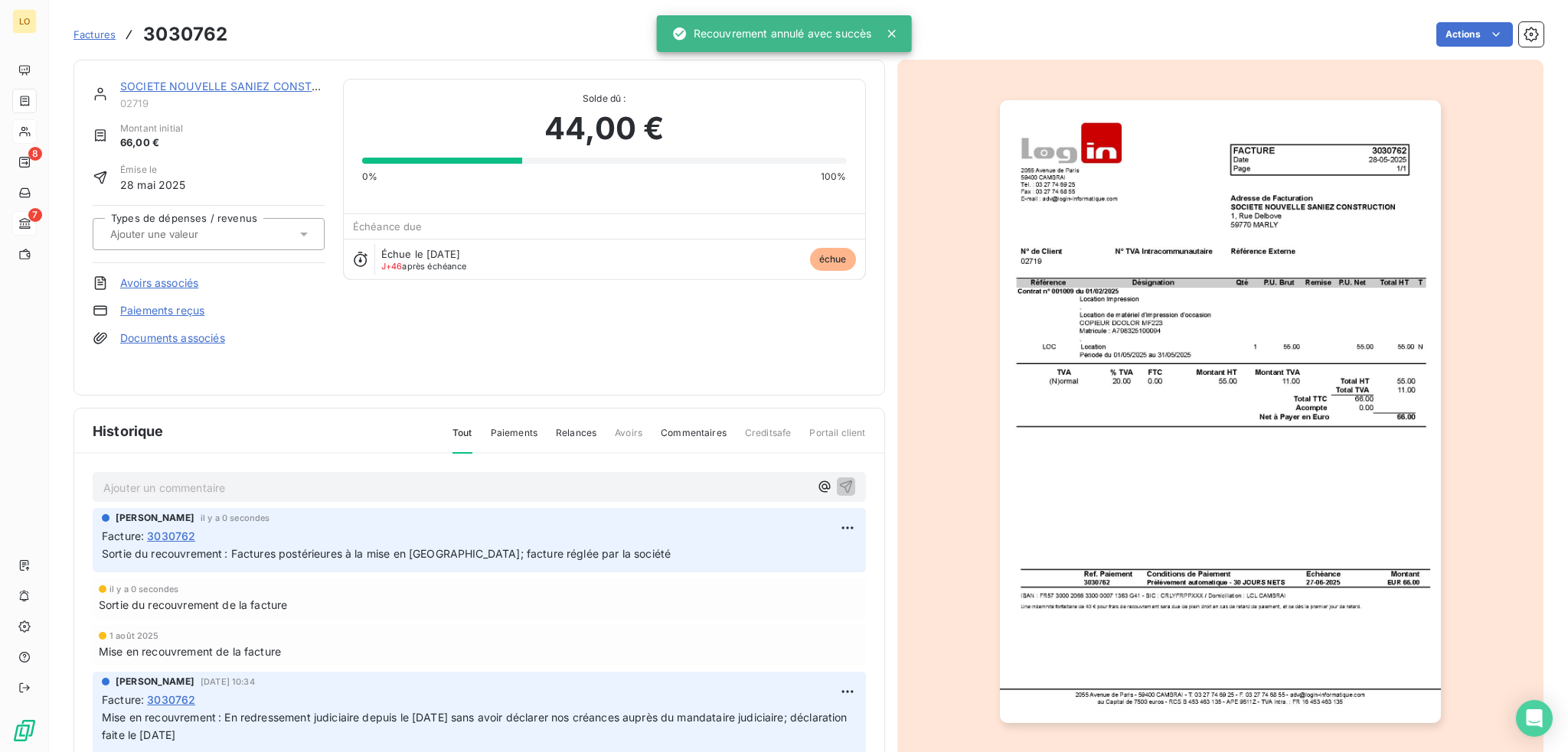
click at [257, 92] on link "SOCIETE NOUVELLE SANIEZ CONSTRUCTION" at bounding box center [240, 86] width 241 height 13
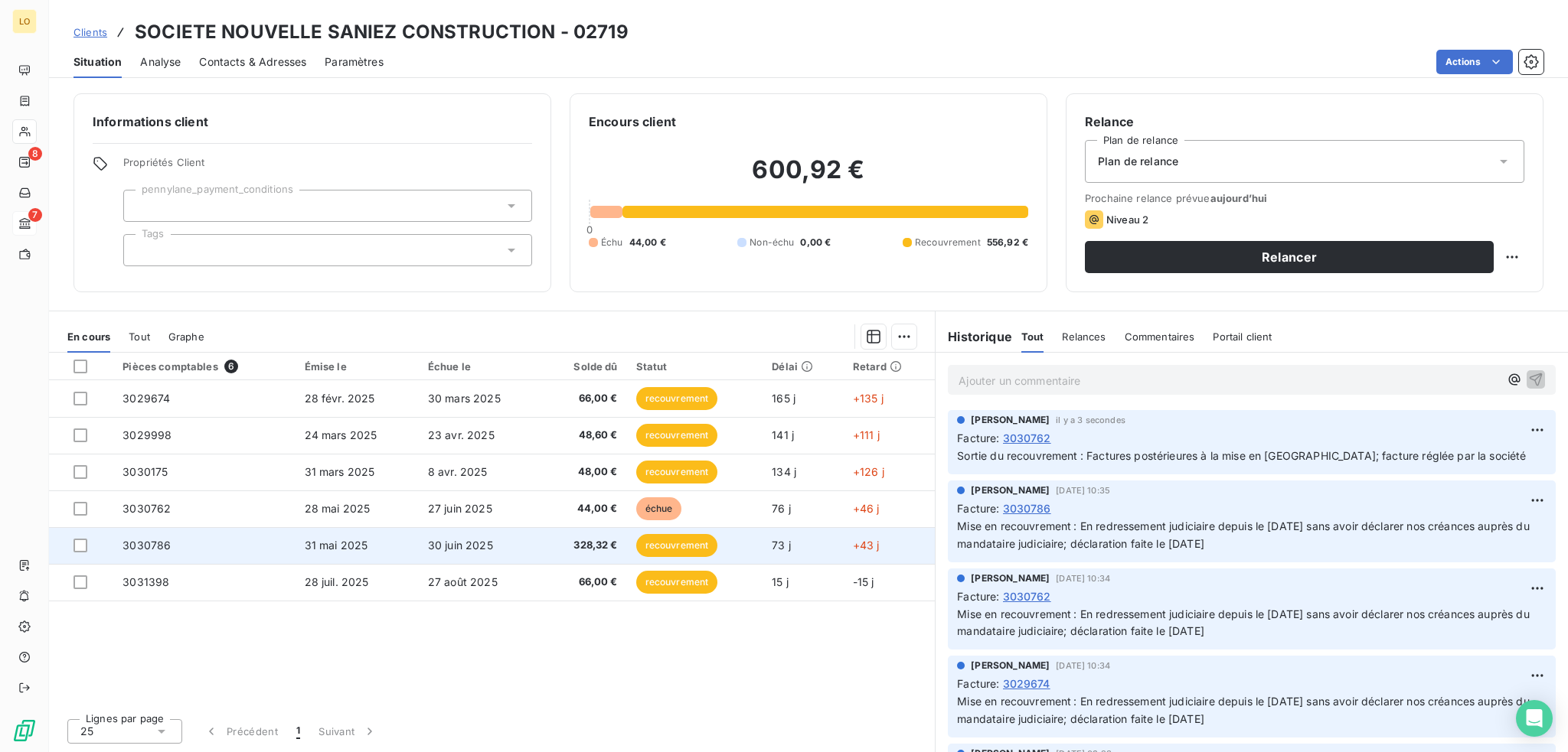
click at [689, 539] on span "recouvrement" at bounding box center [677, 545] width 82 height 23
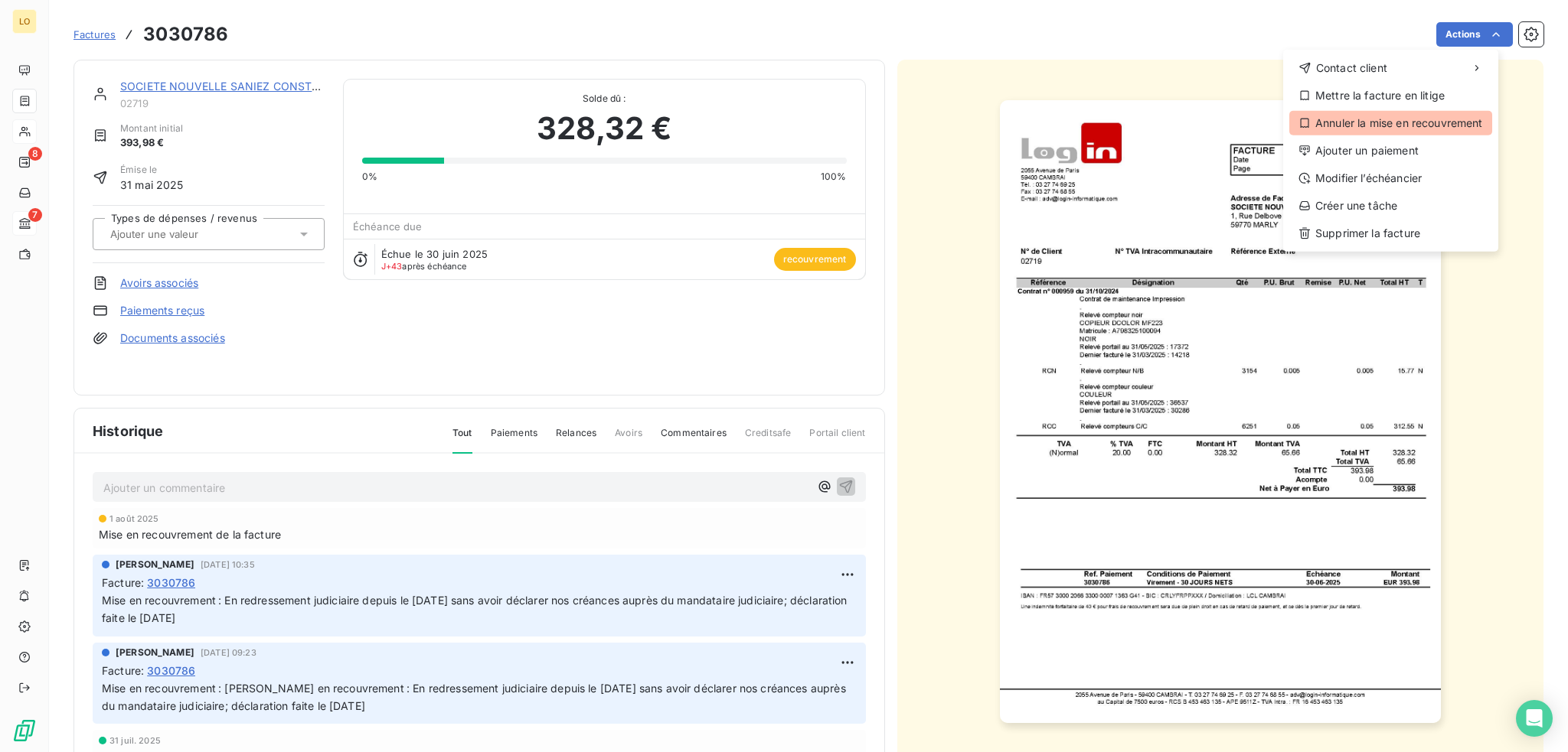
click at [1405, 122] on div "Annuler la mise en recouvrement" at bounding box center [1390, 123] width 203 height 25
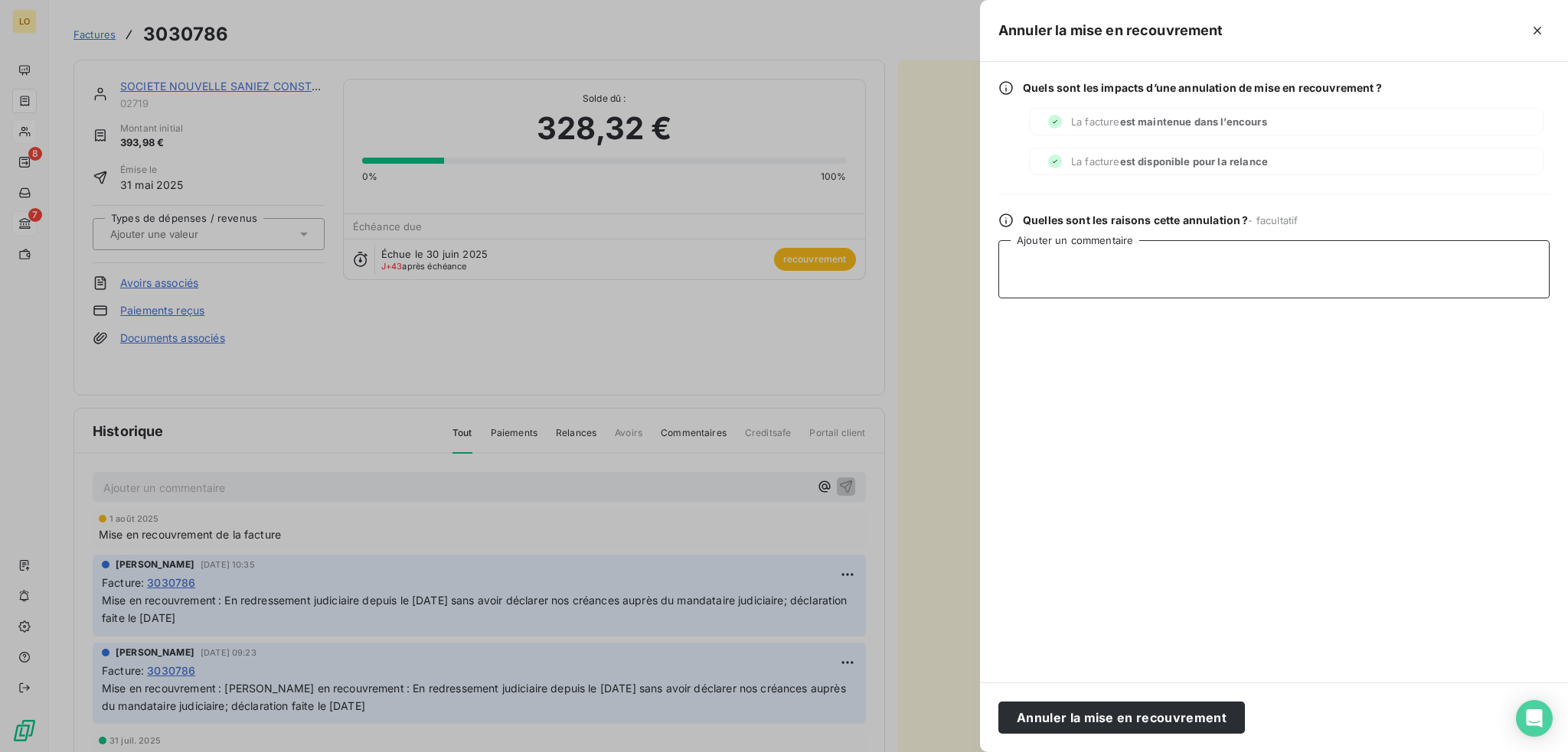
click at [1185, 260] on textarea "Ajouter un commentaire" at bounding box center [1274, 270] width 551 height 58
paste textarea "Factures postérieures à la mise en [GEOGRAPHIC_DATA]; facture réglée par la soc…"
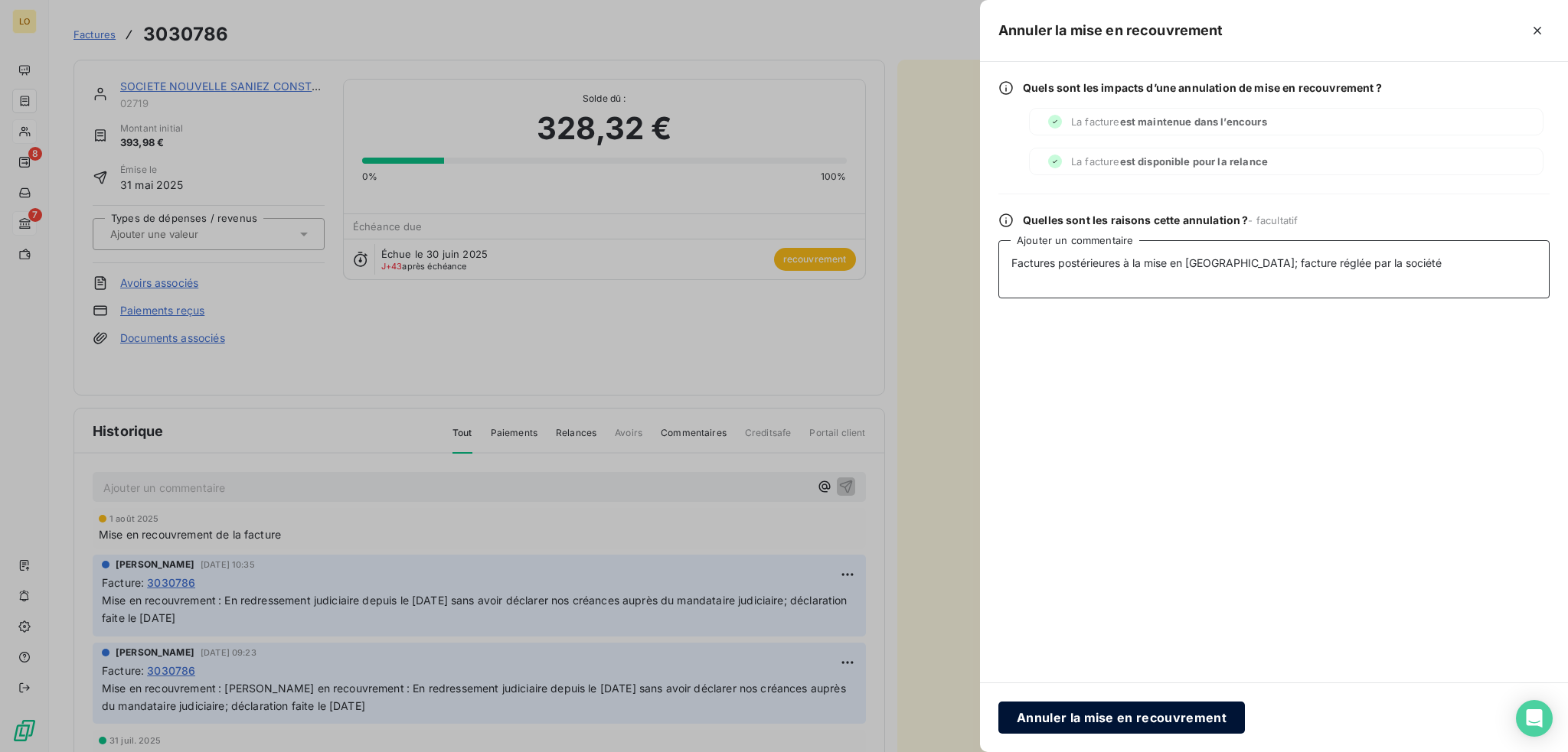
type textarea "Factures postérieures à la mise en [GEOGRAPHIC_DATA]; facture réglée par la soc…"
click at [1115, 716] on button "Annuler la mise en recouvrement" at bounding box center [1121, 717] width 246 height 32
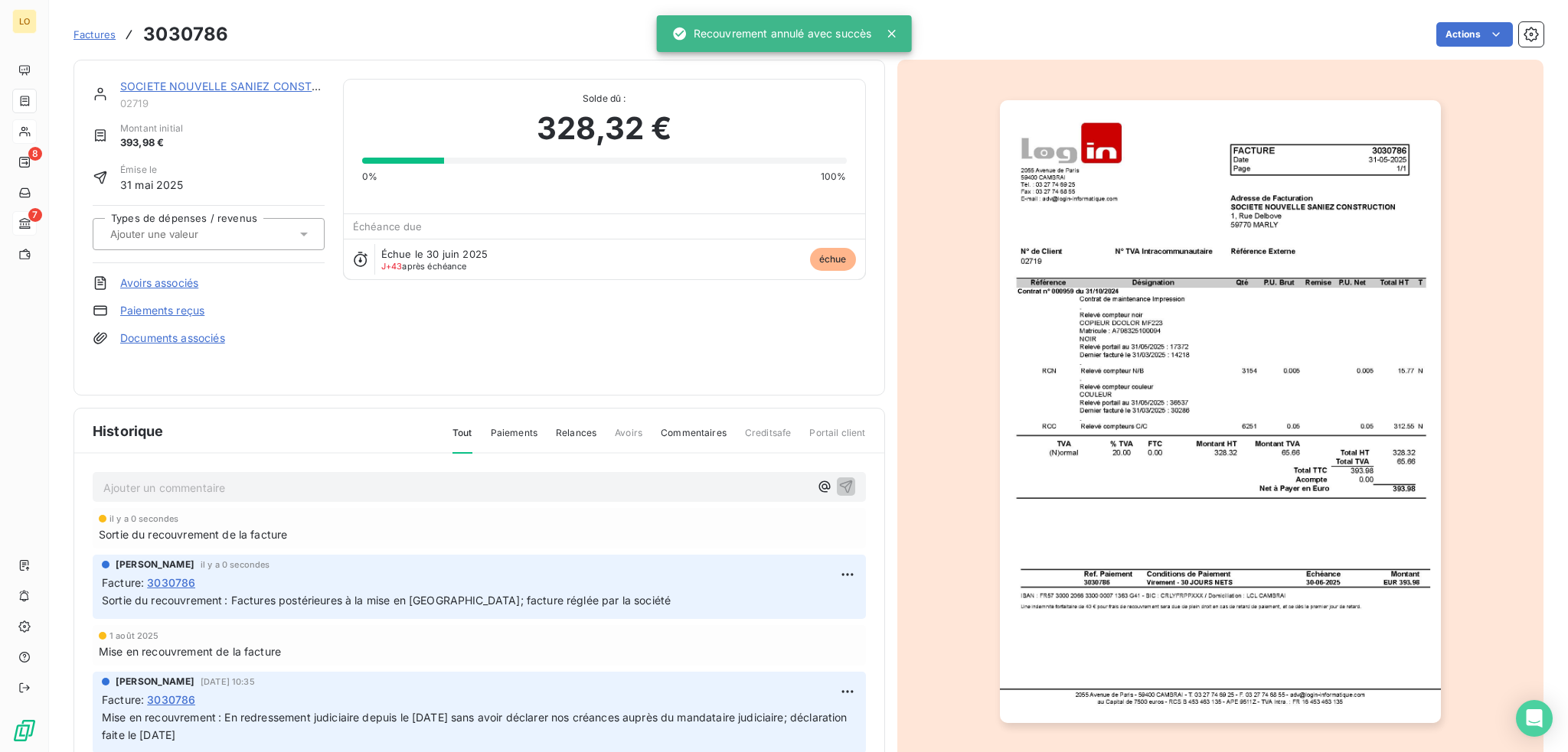
click at [273, 88] on link "SOCIETE NOUVELLE SANIEZ CONSTRUCTION" at bounding box center [240, 86] width 241 height 13
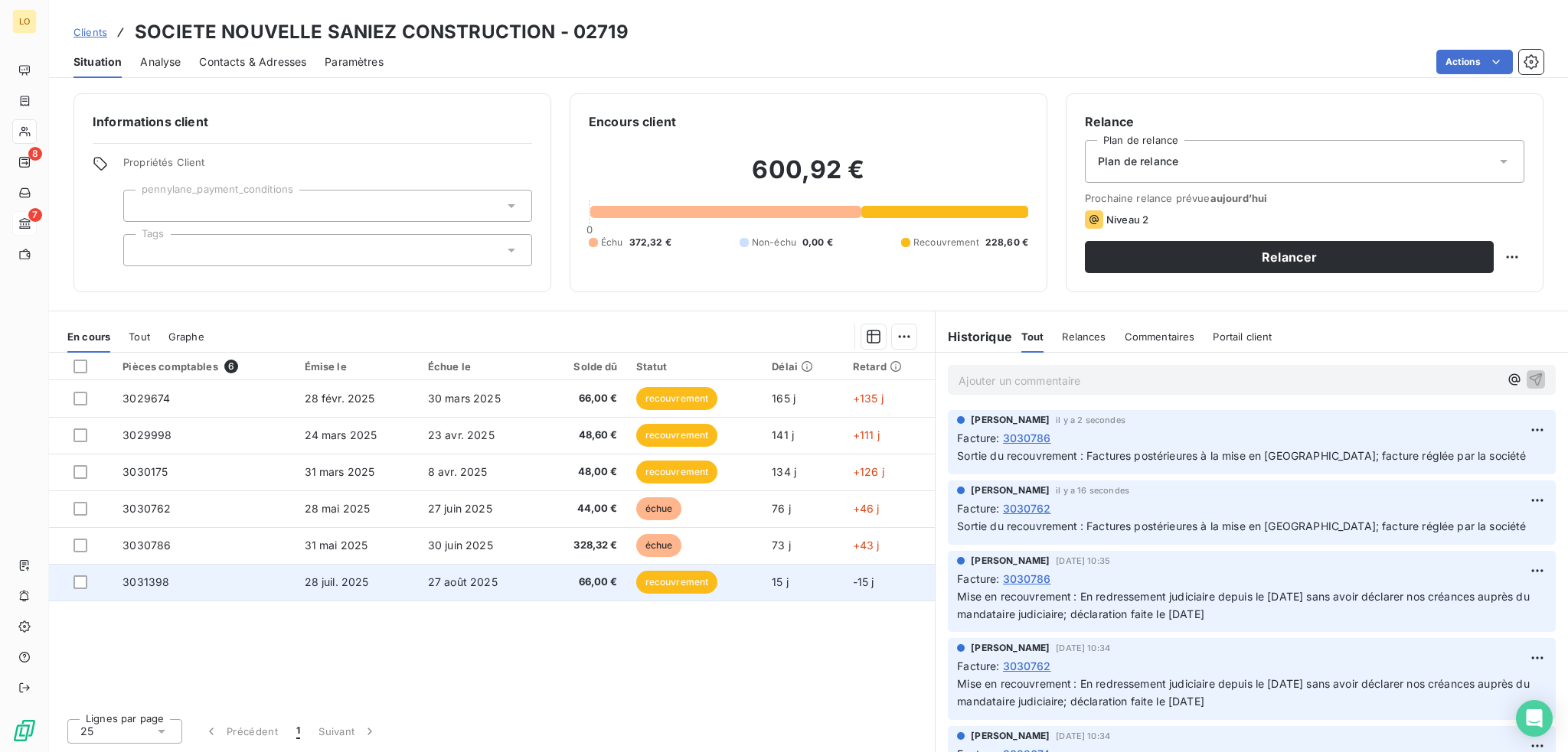
click at [653, 584] on span "recouvrement" at bounding box center [677, 582] width 82 height 23
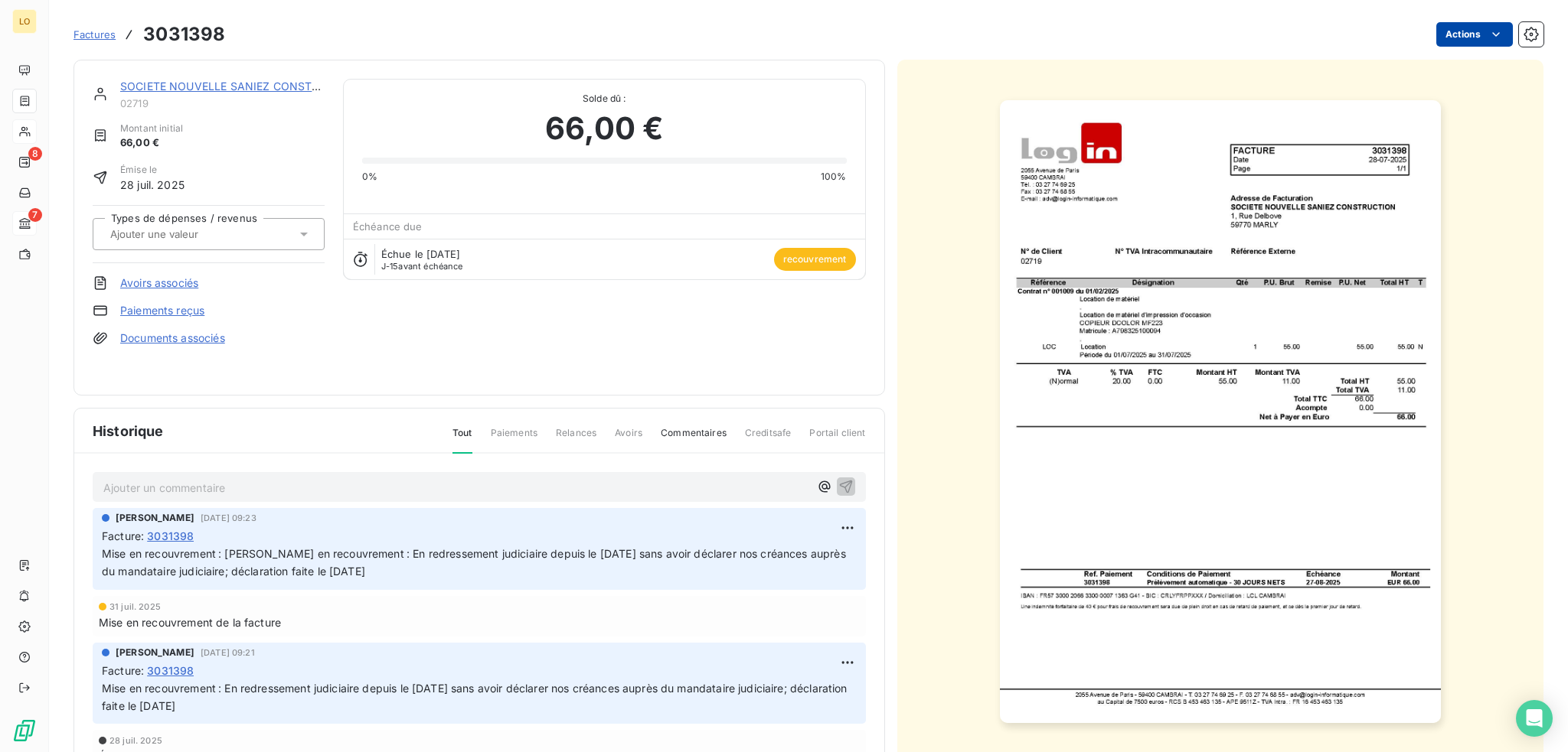
click at [1455, 30] on html "LO 8 7 Factures 3031398 Actions SOCIETE NOUVELLE SANIEZ CONSTRUCTION 02719 Mont…" at bounding box center [784, 376] width 1568 height 752
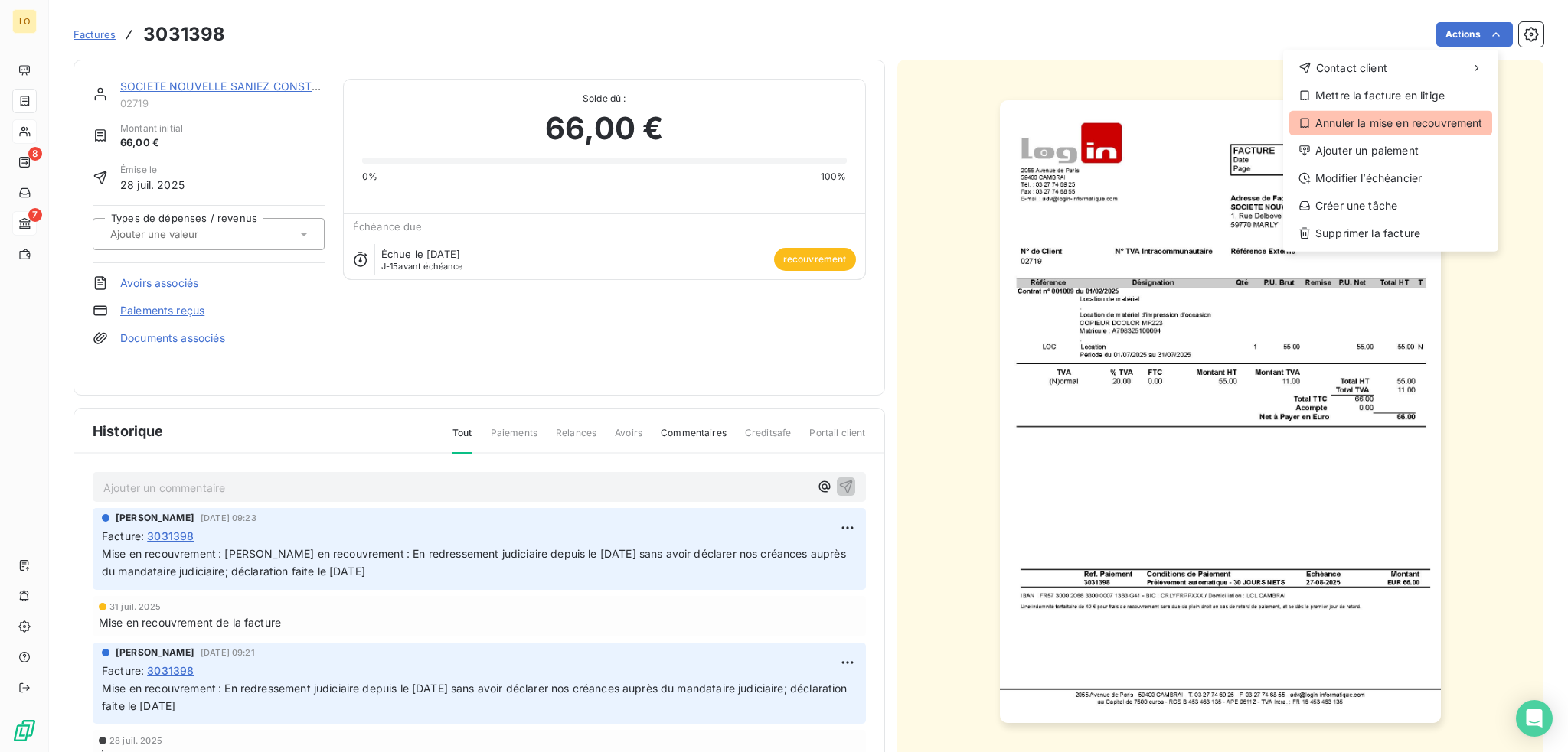
click at [1427, 115] on div "Annuler la mise en recouvrement" at bounding box center [1390, 123] width 203 height 25
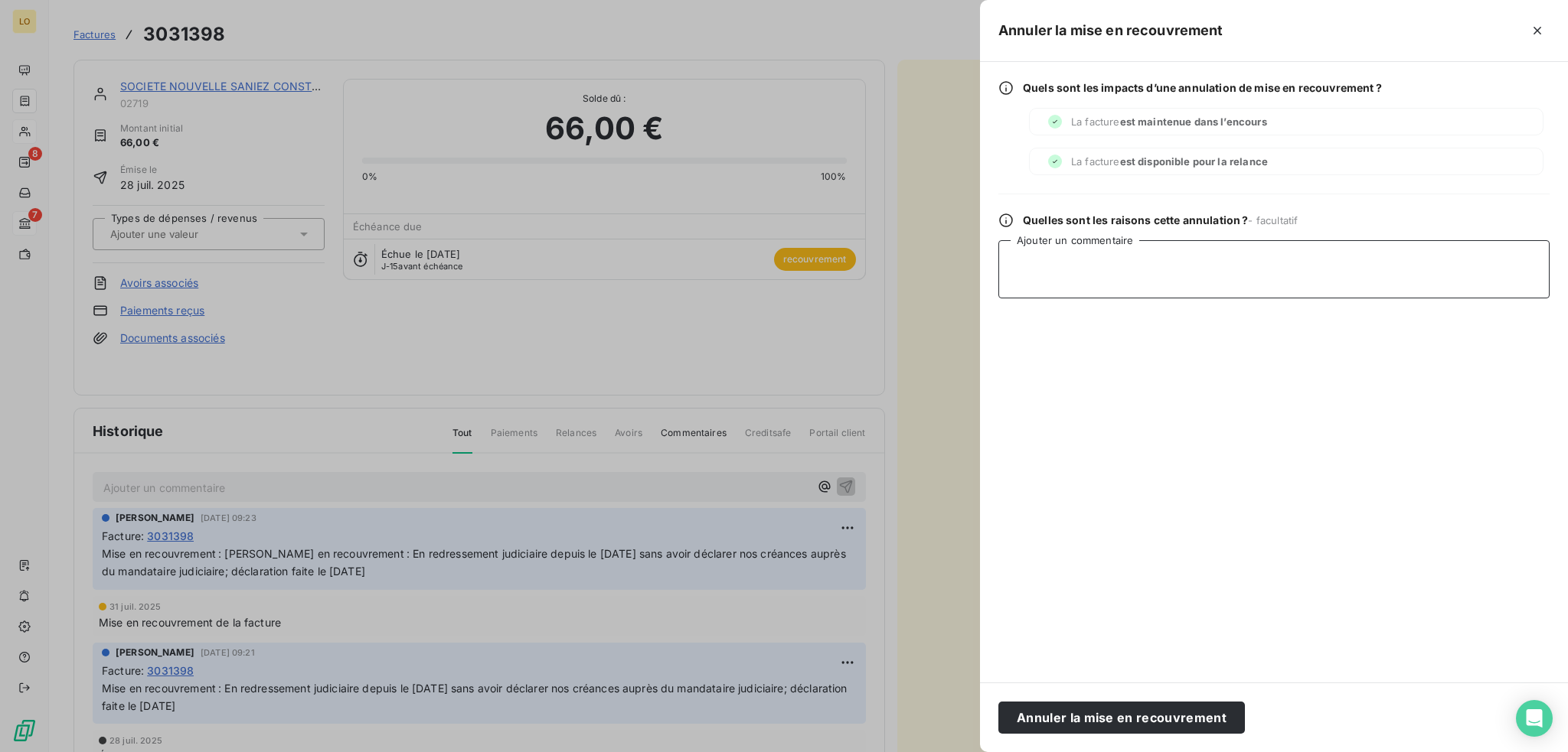
click at [1218, 271] on textarea "Ajouter un commentaire" at bounding box center [1274, 270] width 551 height 58
paste textarea "Factures postérieures à la mise en [GEOGRAPHIC_DATA]; facture réglée par la soc…"
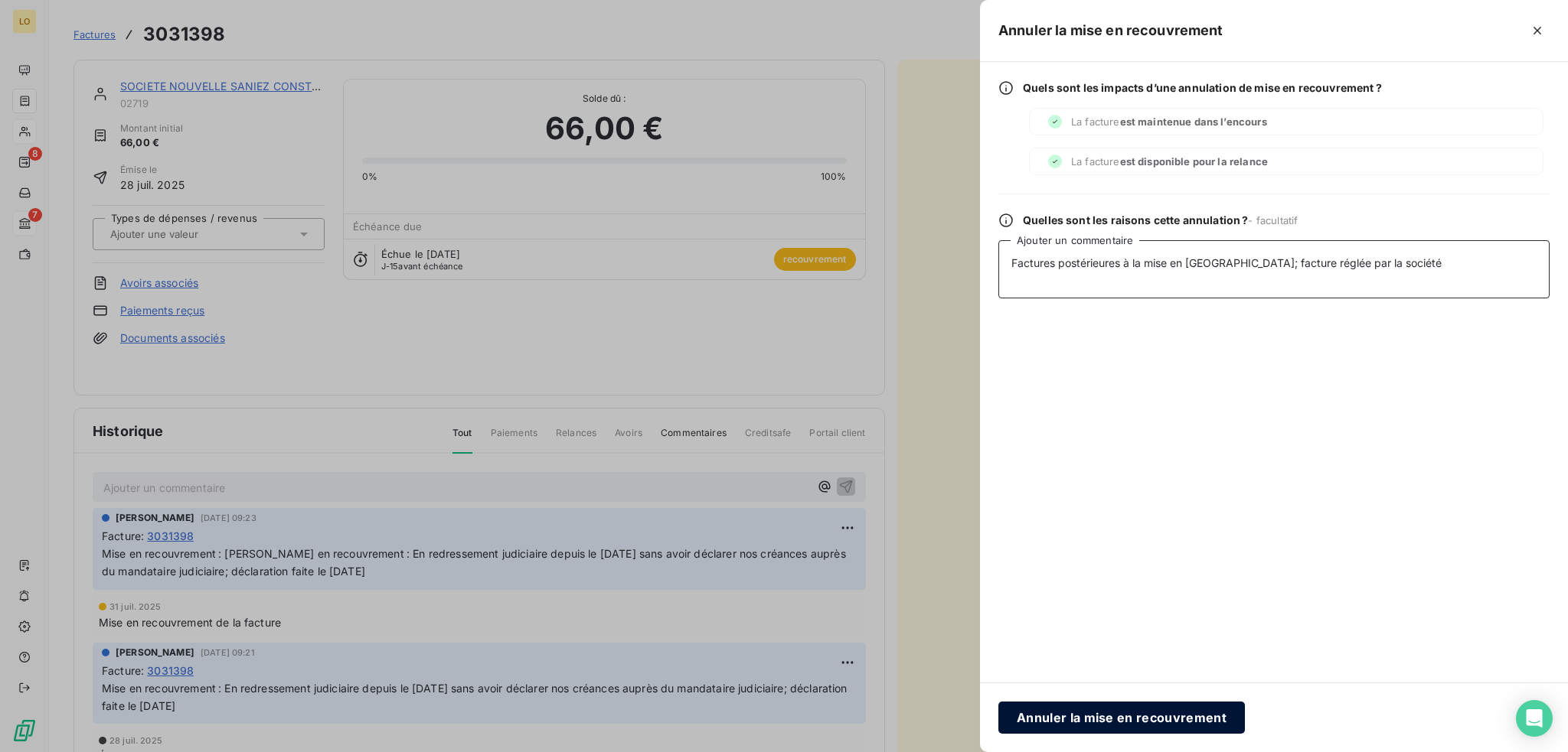
type textarea "Factures postérieures à la mise en [GEOGRAPHIC_DATA]; facture réglée par la soc…"
click at [1120, 719] on button "Annuler la mise en recouvrement" at bounding box center [1121, 717] width 246 height 32
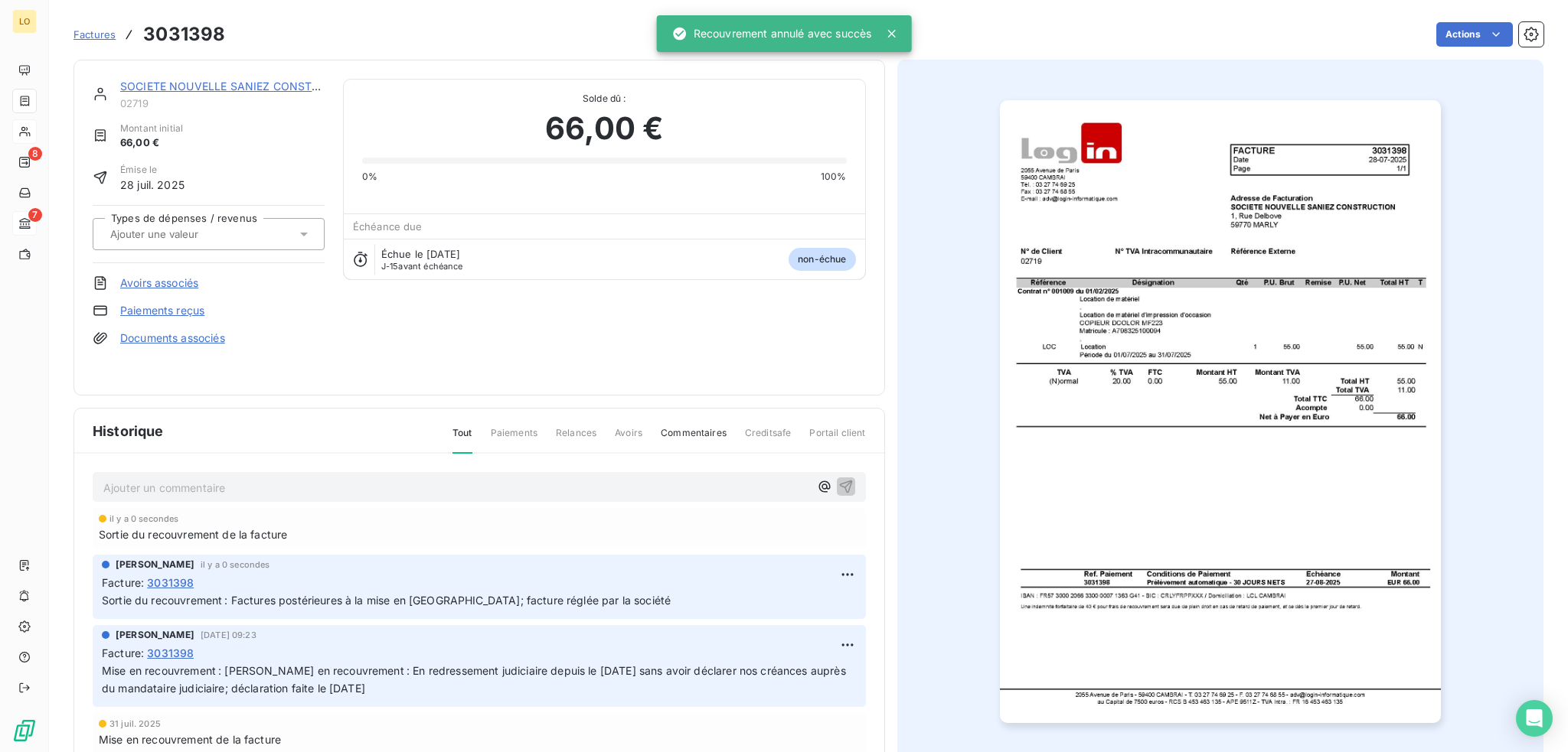
click at [253, 86] on link "SOCIETE NOUVELLE SANIEZ CONSTRUCTION" at bounding box center [240, 86] width 241 height 13
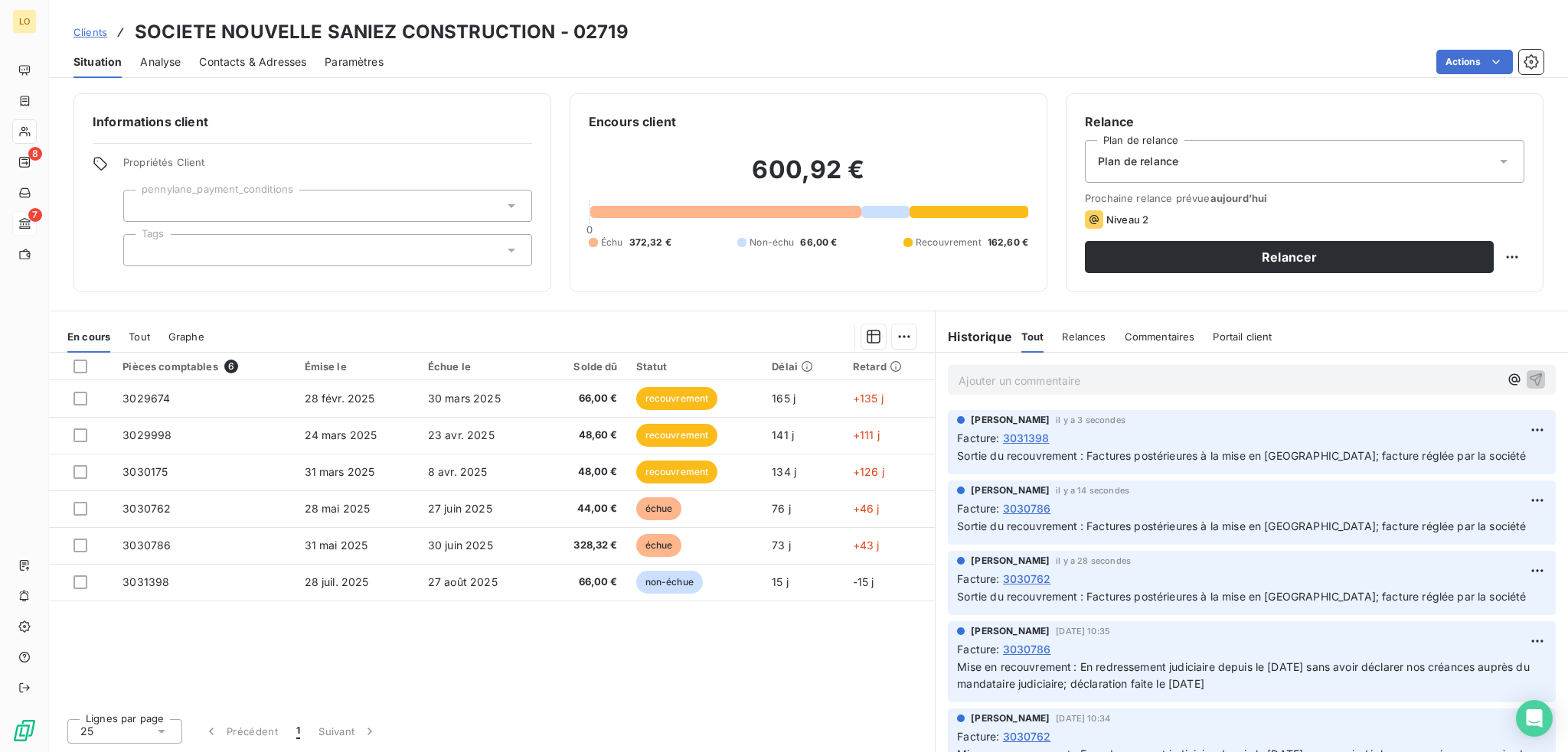
click at [1079, 388] on p "Ajouter un commentaire ﻿" at bounding box center [1228, 381] width 541 height 19
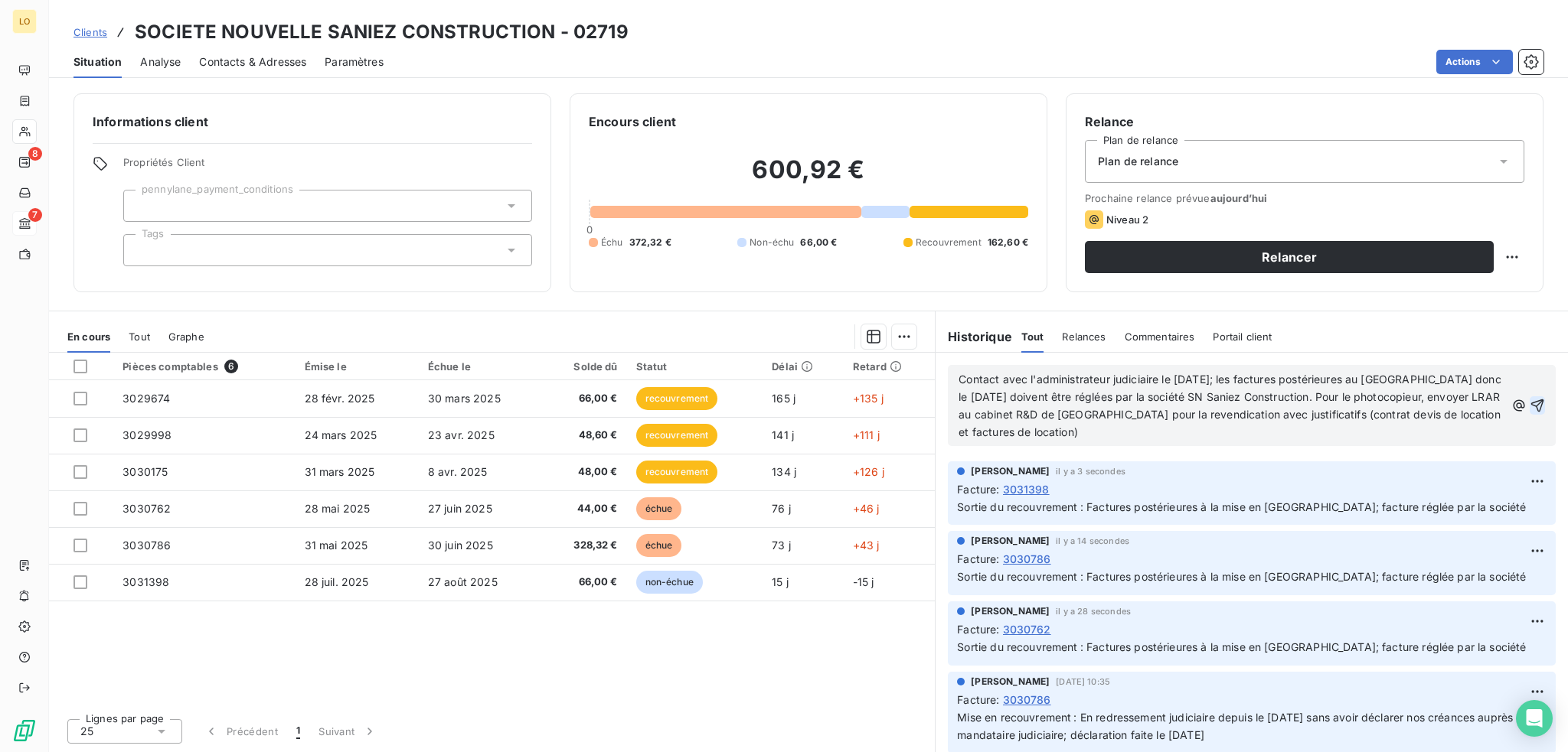
click at [1530, 401] on icon "button" at bounding box center [1537, 405] width 15 height 15
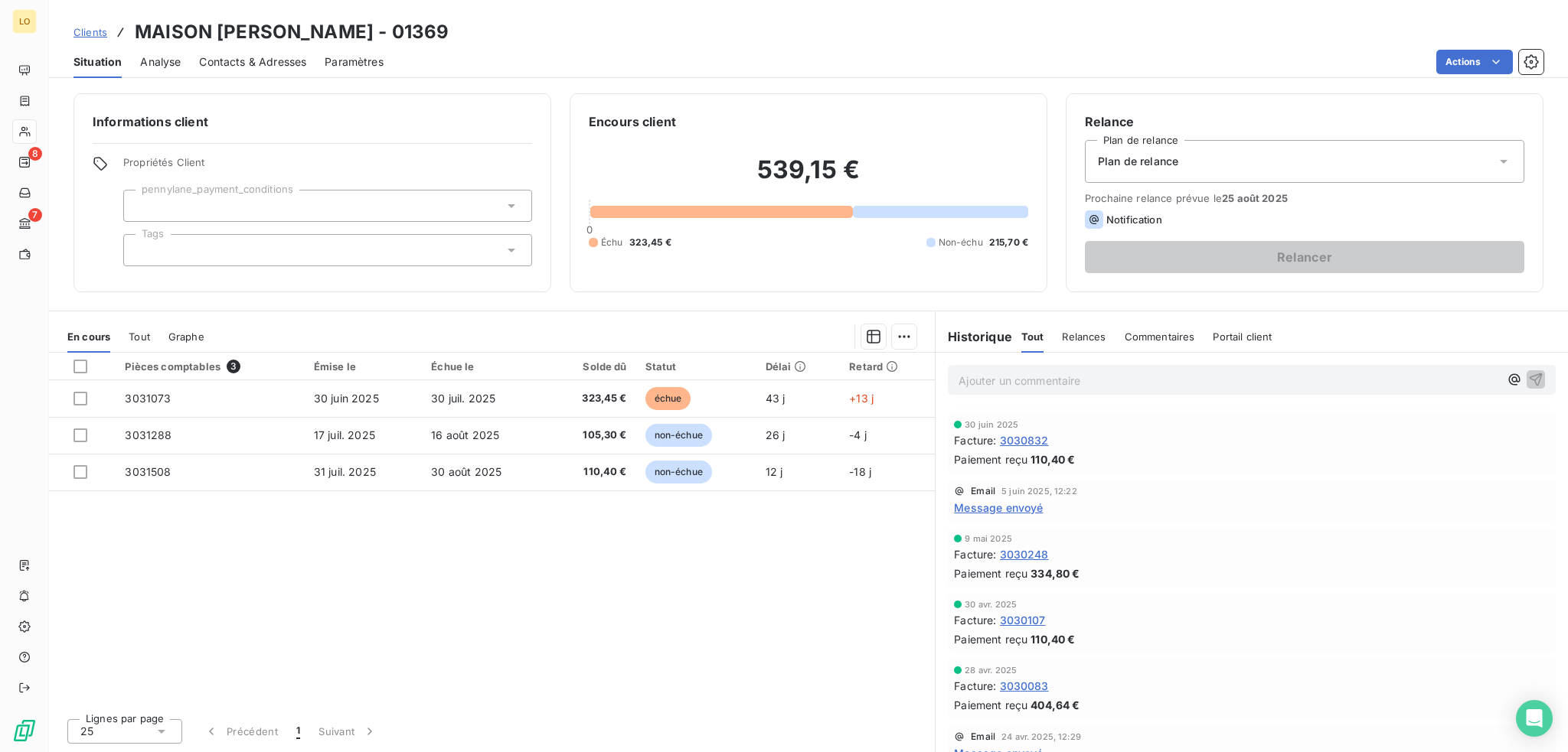
scroll to position [306, 0]
